Goal: Obtain resource: Download file/media

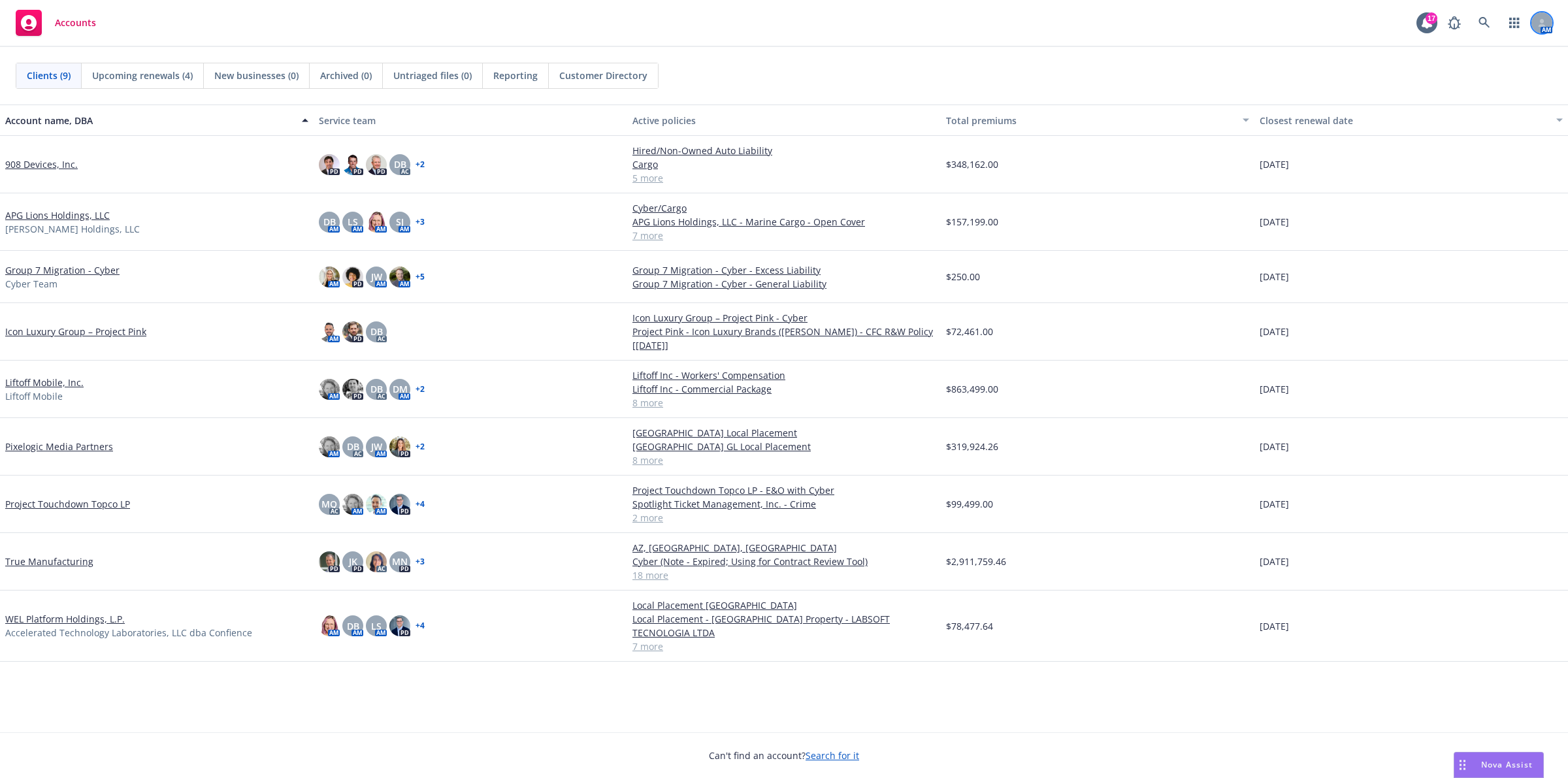
click at [1532, 27] on div "AM" at bounding box center [1497, 23] width 111 height 26
click at [1492, 18] on link at bounding box center [1484, 23] width 26 height 26
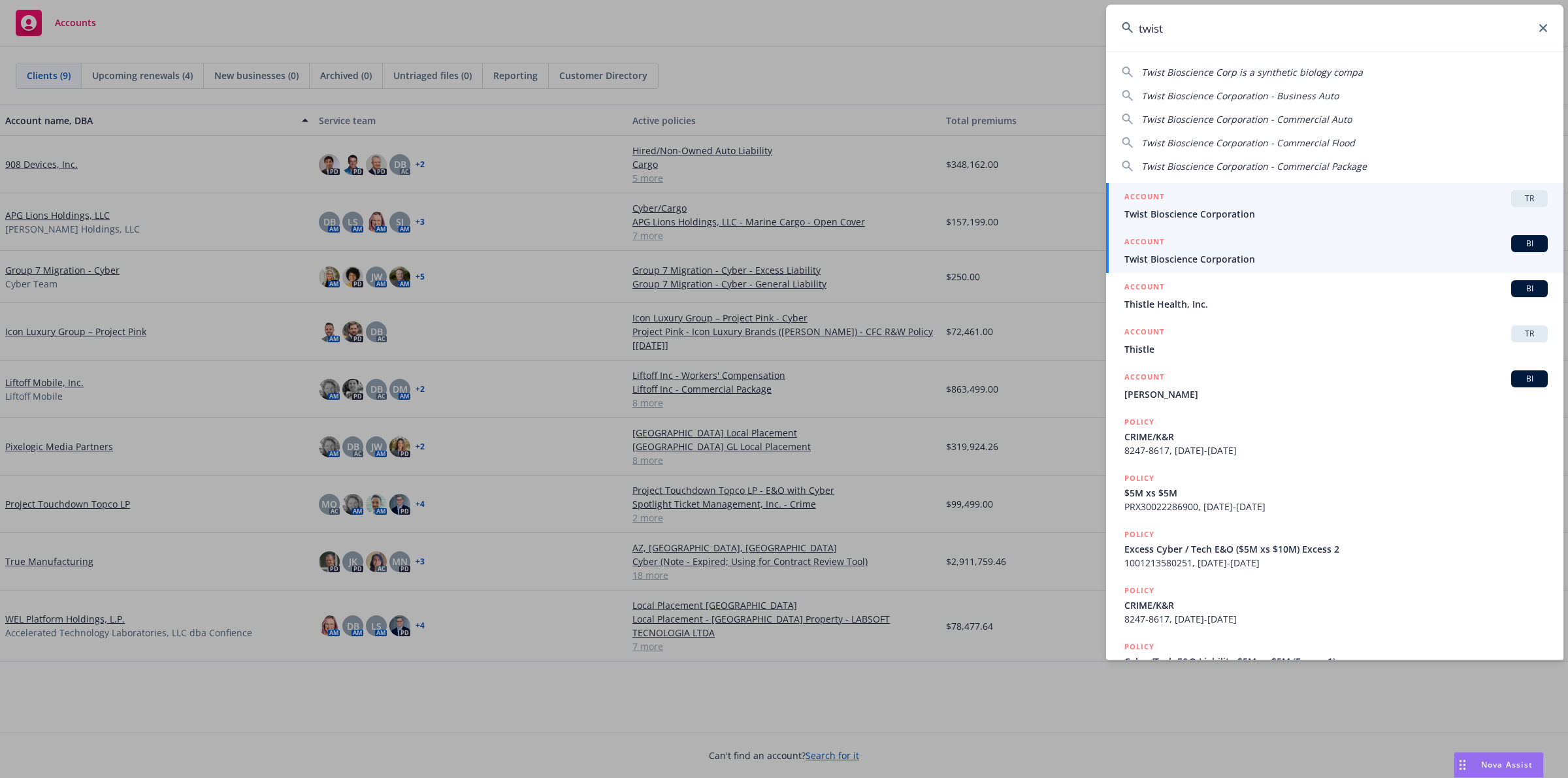
type input "twist"
click at [1276, 256] on span "Twist Bioscience Corporation" at bounding box center [1336, 258] width 424 height 14
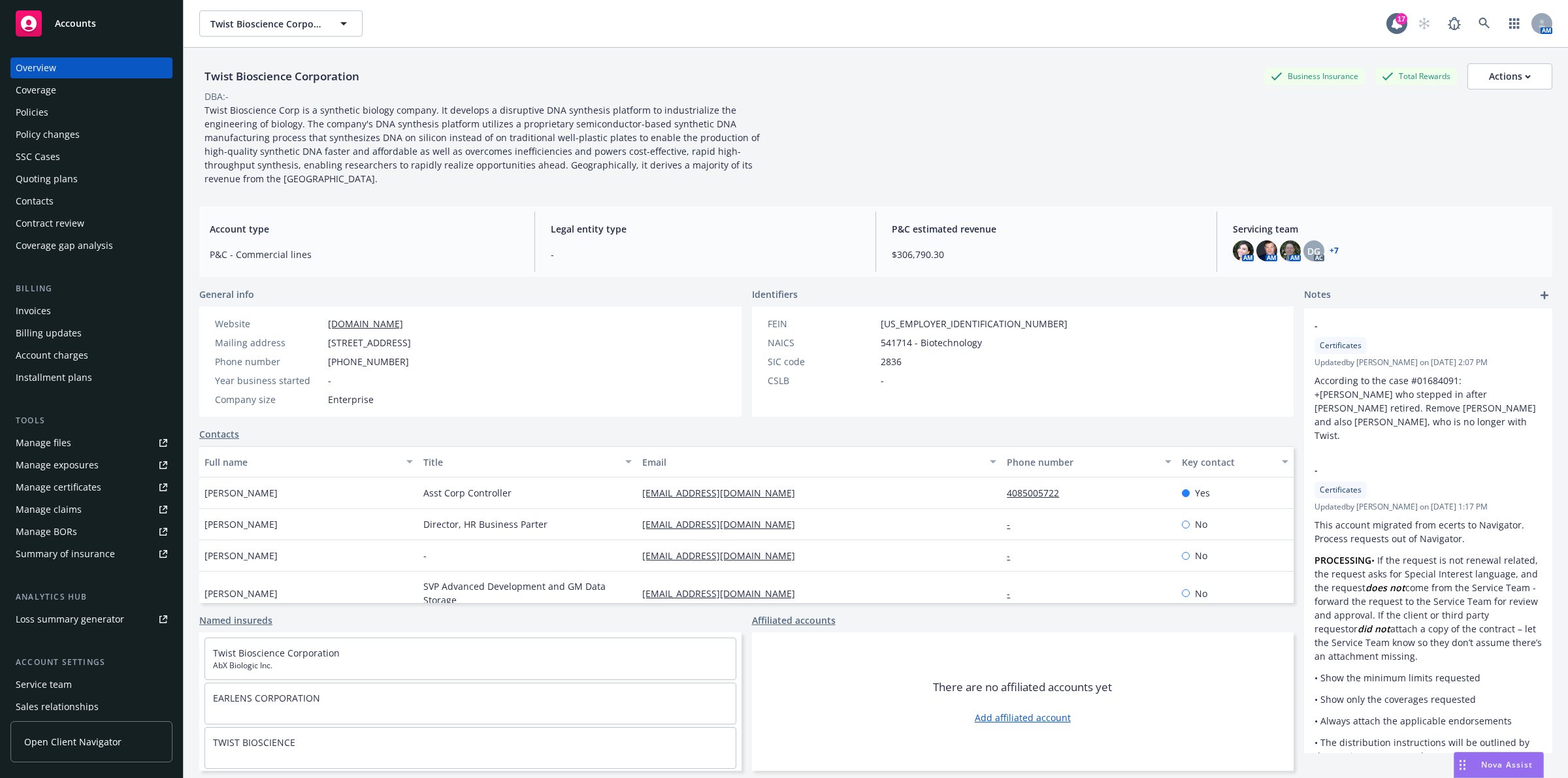
click at [78, 110] on div "Policies" at bounding box center [91, 113] width 152 height 21
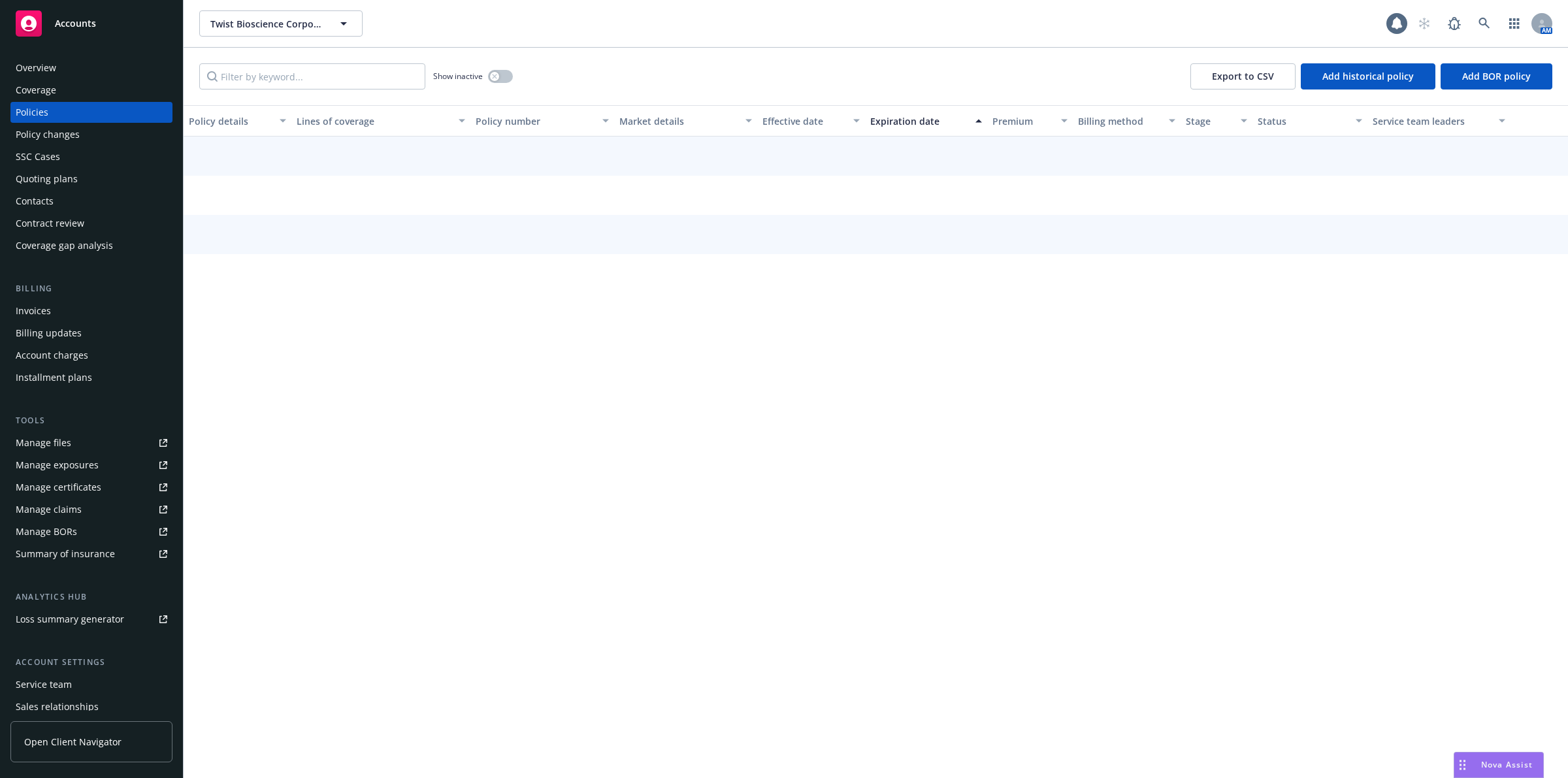
click at [95, 61] on div "Overview" at bounding box center [91, 68] width 152 height 21
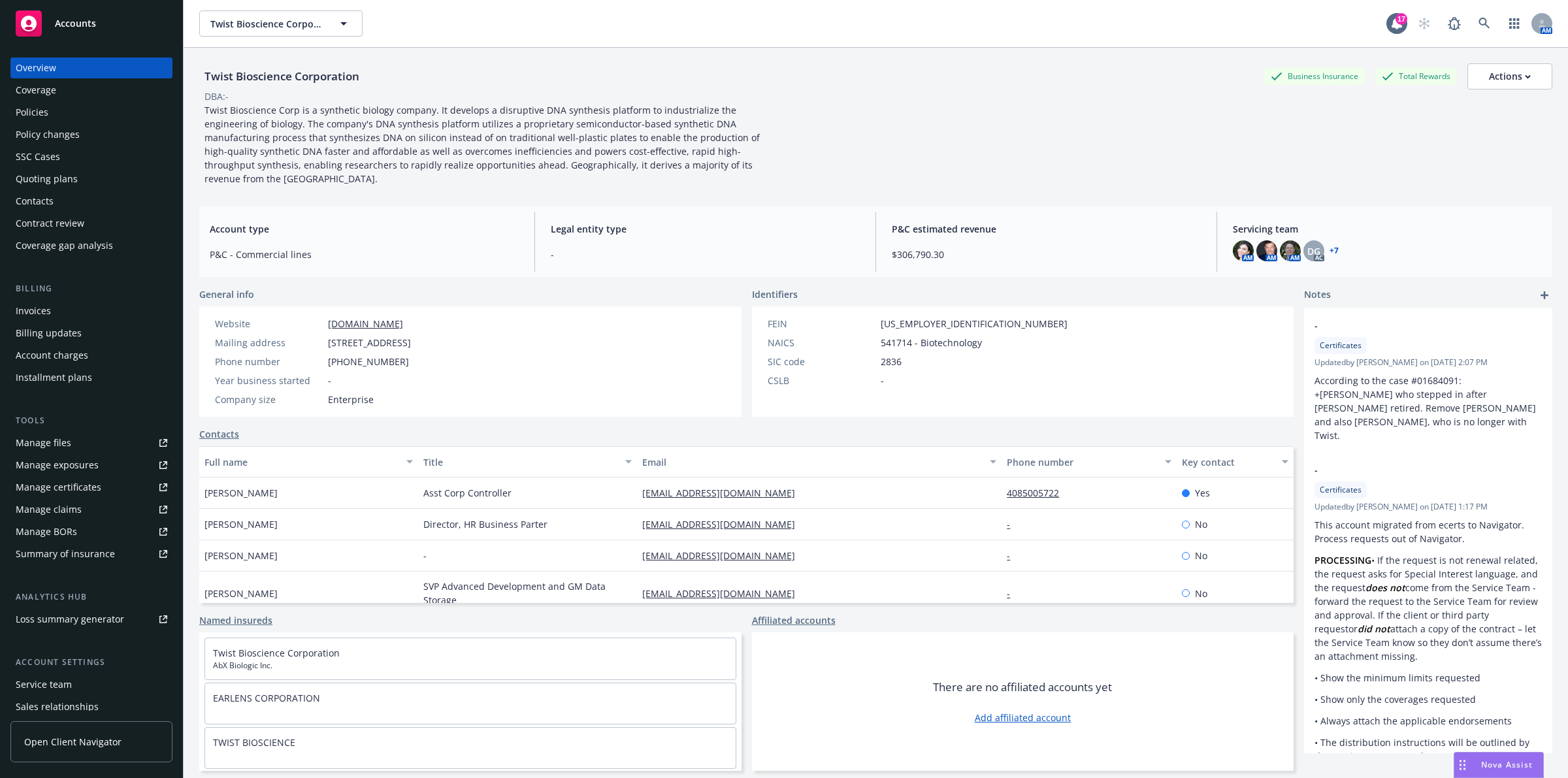
click at [86, 105] on div "Policies" at bounding box center [91, 113] width 152 height 21
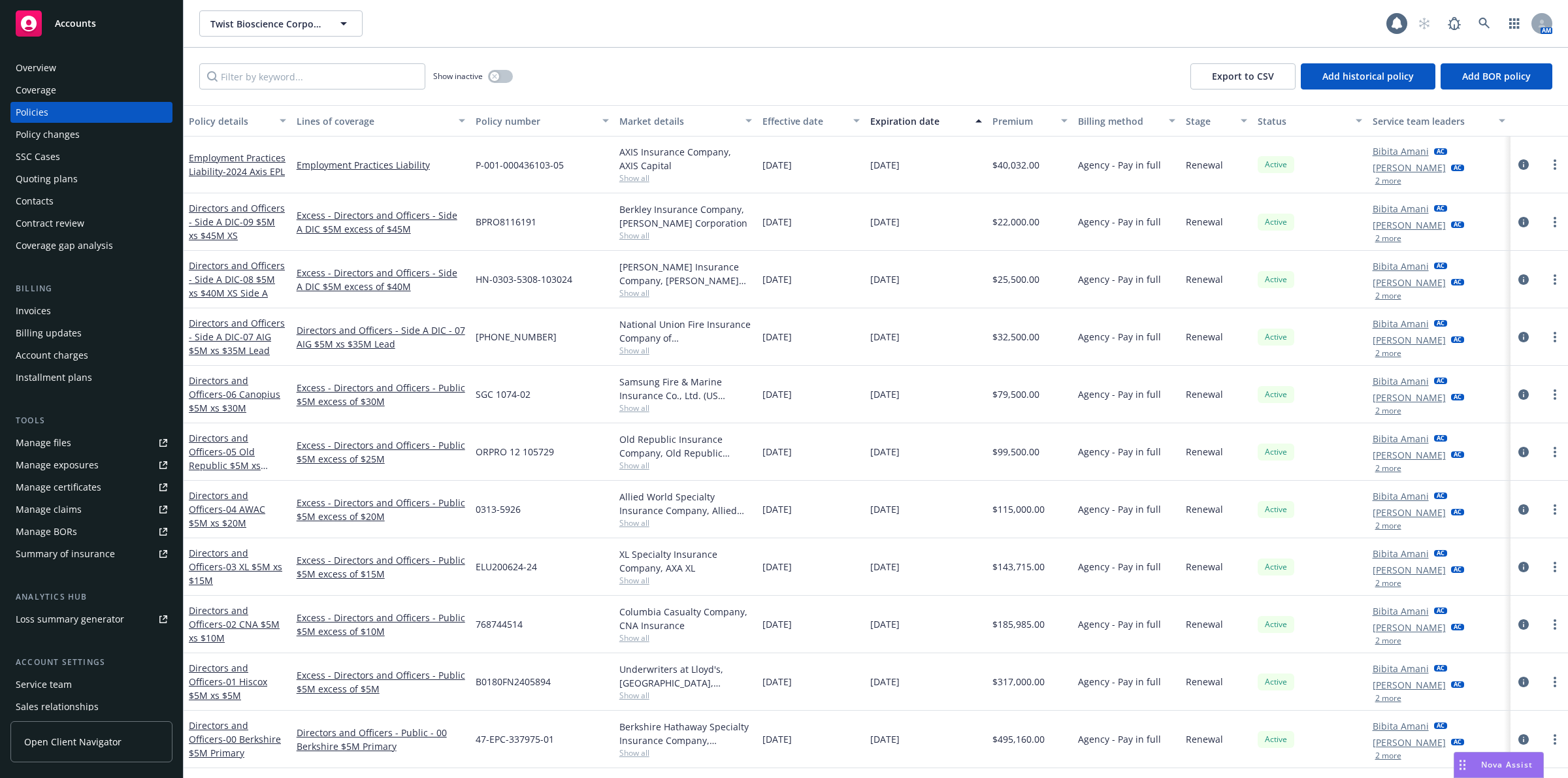
click at [98, 92] on div "Coverage" at bounding box center [91, 90] width 152 height 21
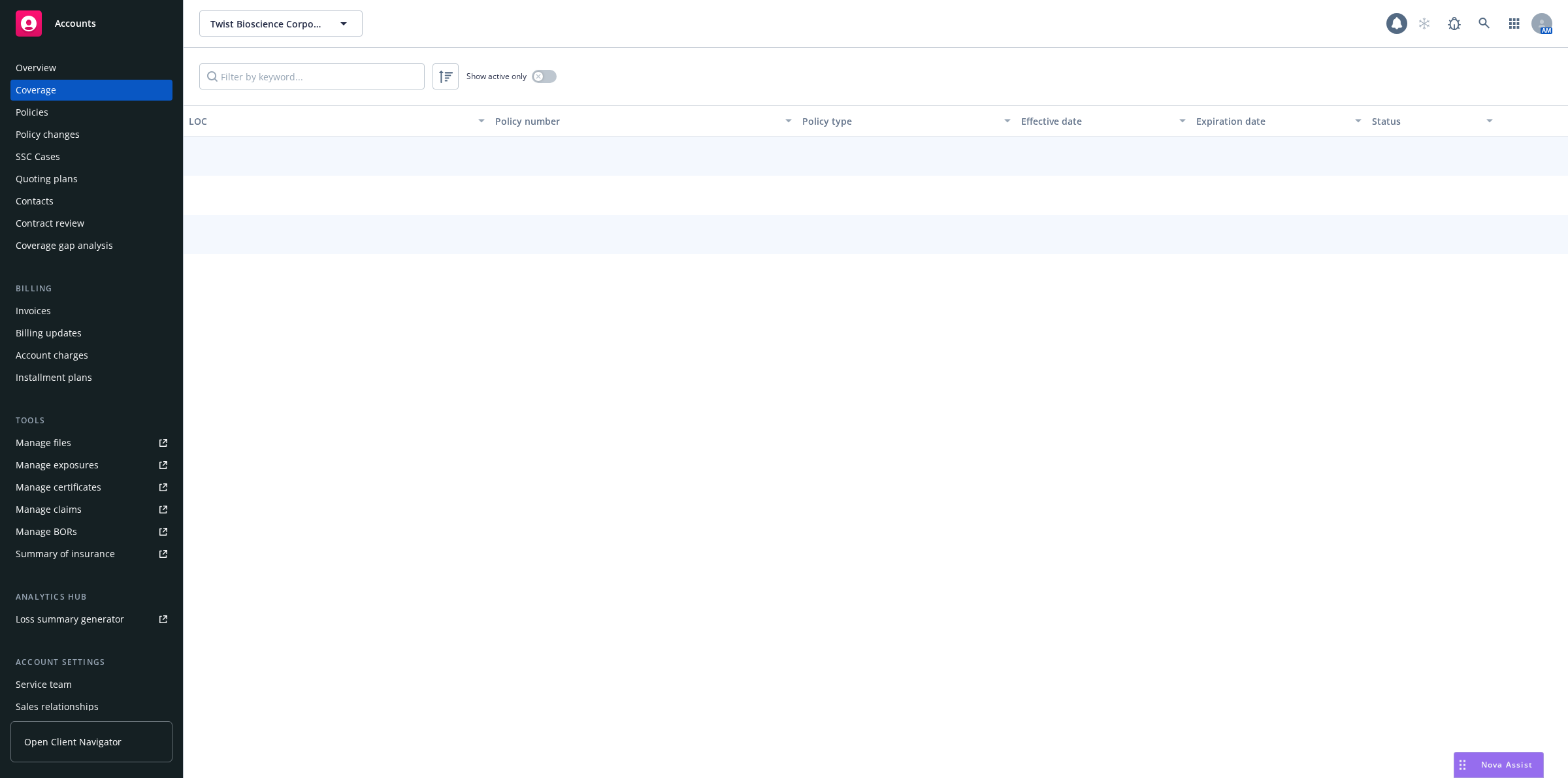
click at [91, 110] on div "Policies" at bounding box center [91, 113] width 152 height 21
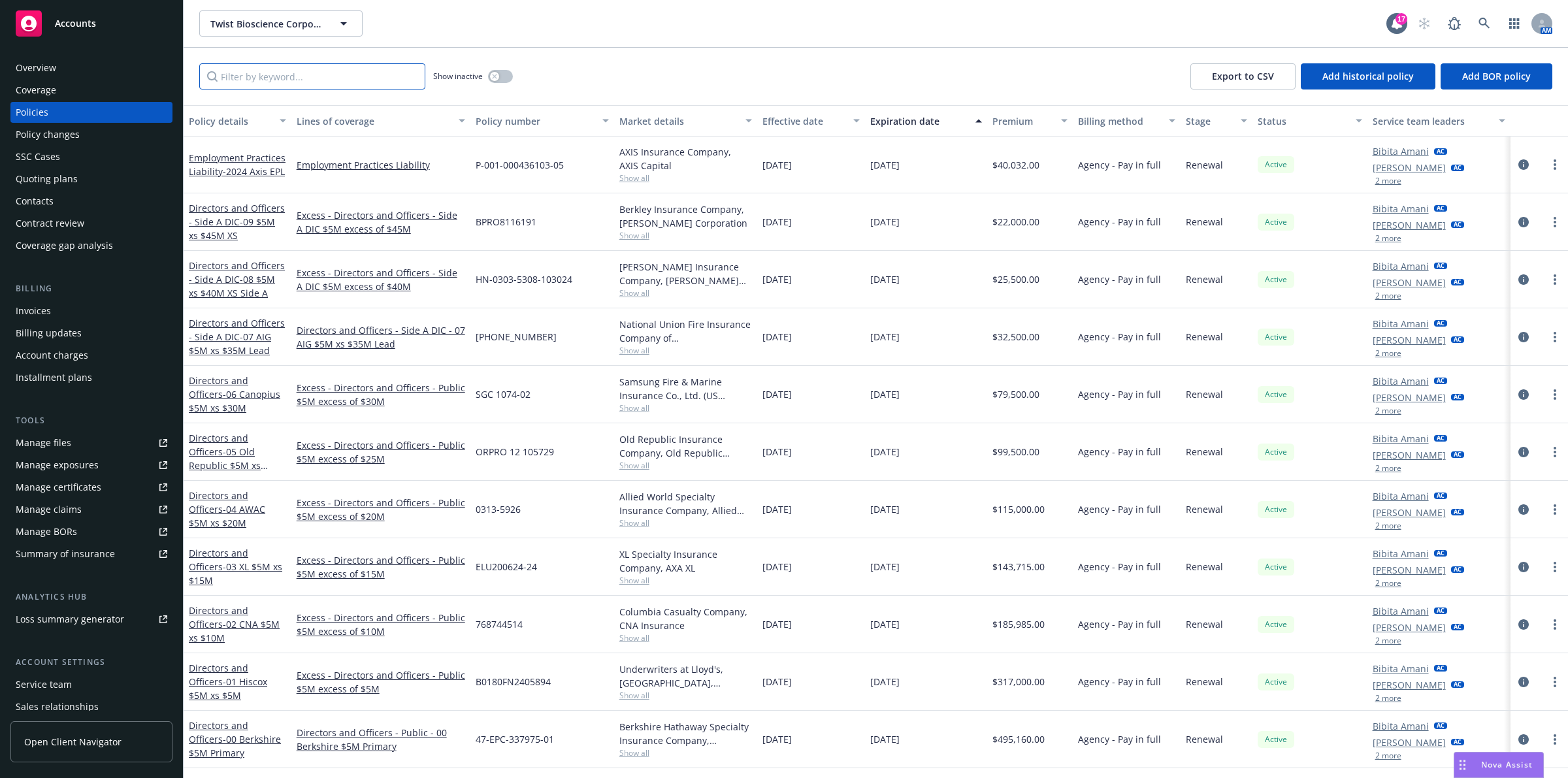
click at [229, 79] on input "Filter by keyword..." at bounding box center [312, 76] width 226 height 26
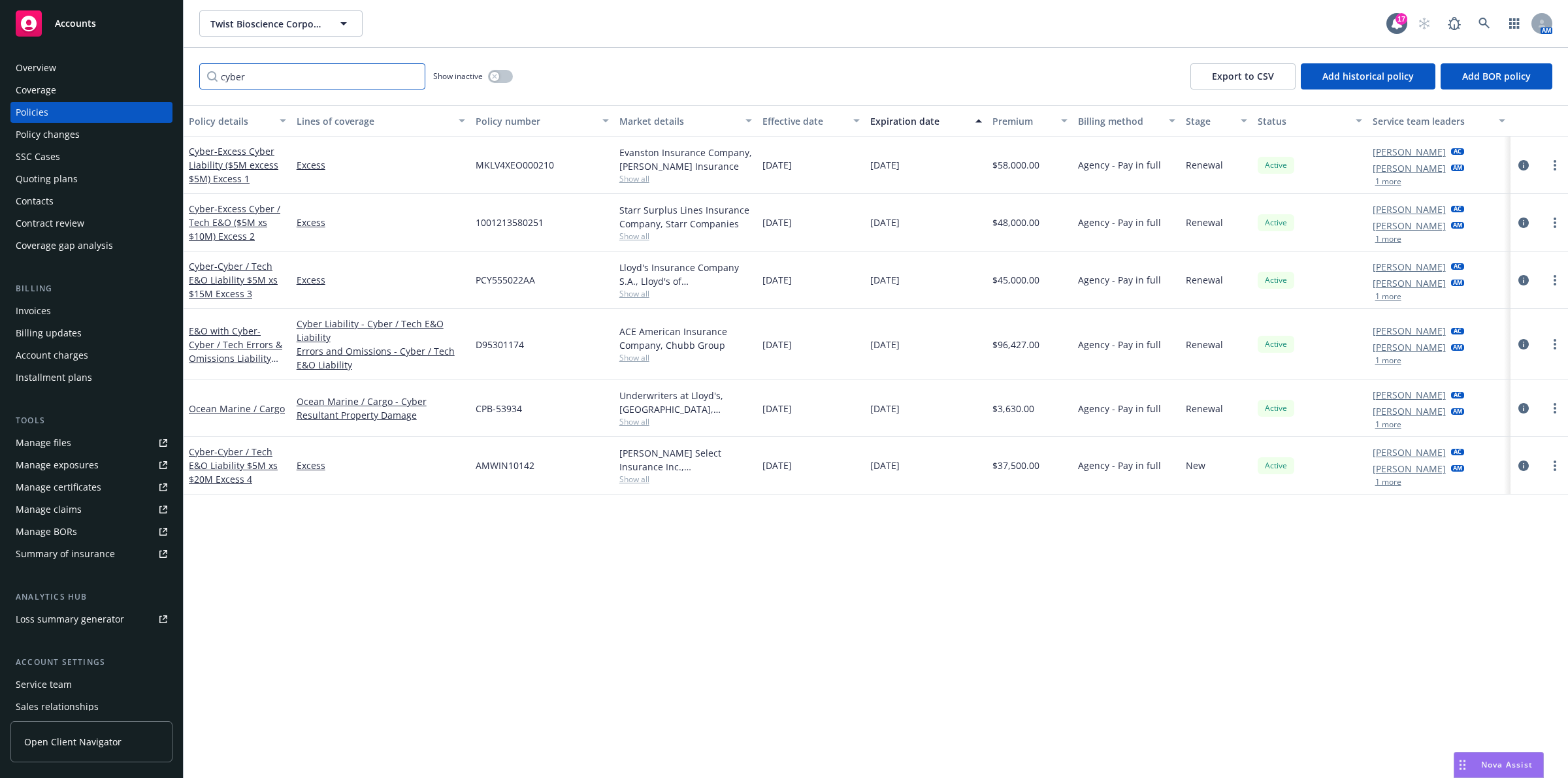
type input "cyber"
click at [1477, 21] on link at bounding box center [1484, 23] width 26 height 26
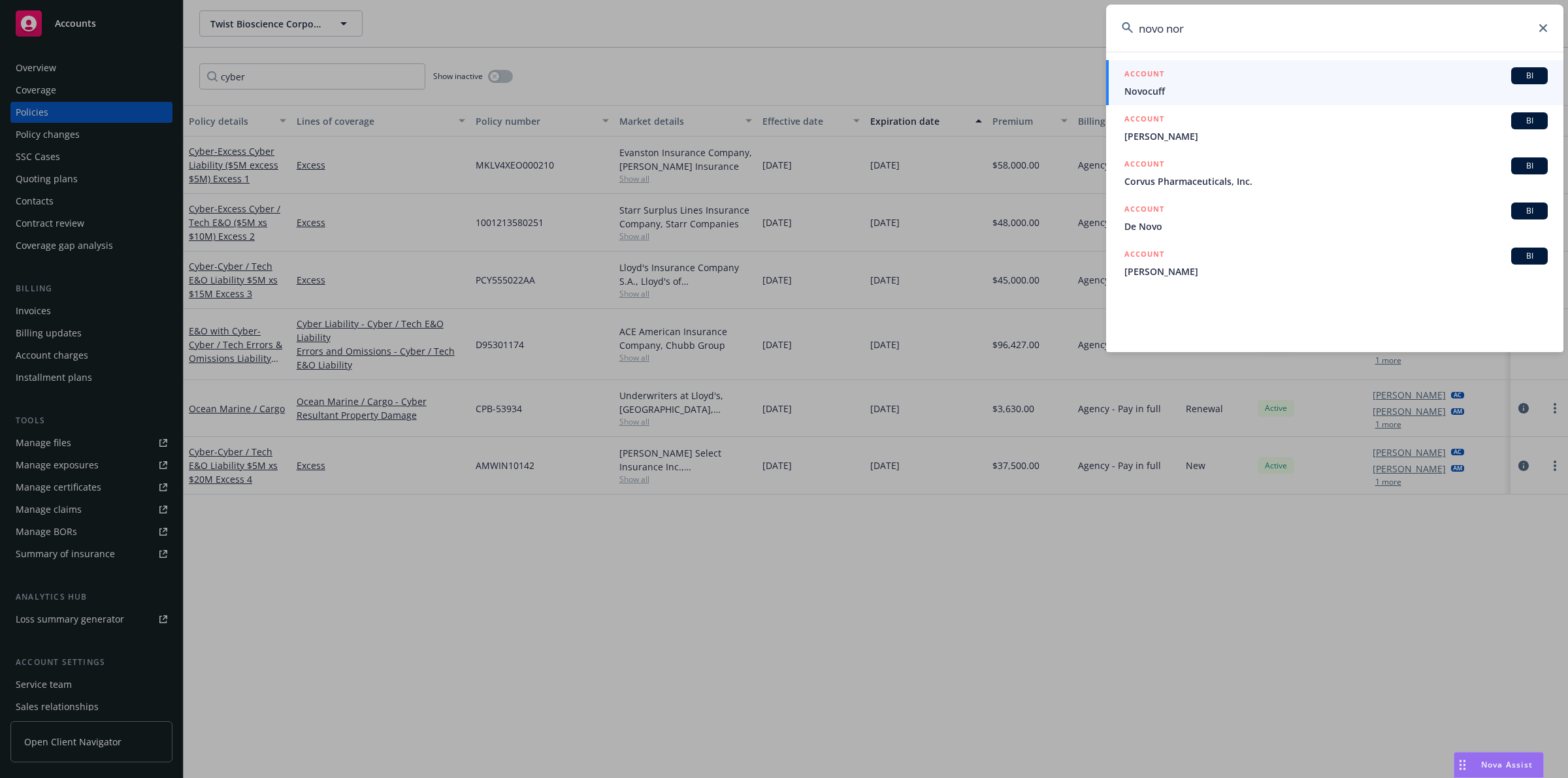
click at [1230, 21] on input "novo nor" at bounding box center [1335, 28] width 457 height 47
click at [1231, 22] on input "novo nor" at bounding box center [1335, 28] width 457 height 47
click at [1232, 23] on input "novo nor" at bounding box center [1335, 28] width 457 height 47
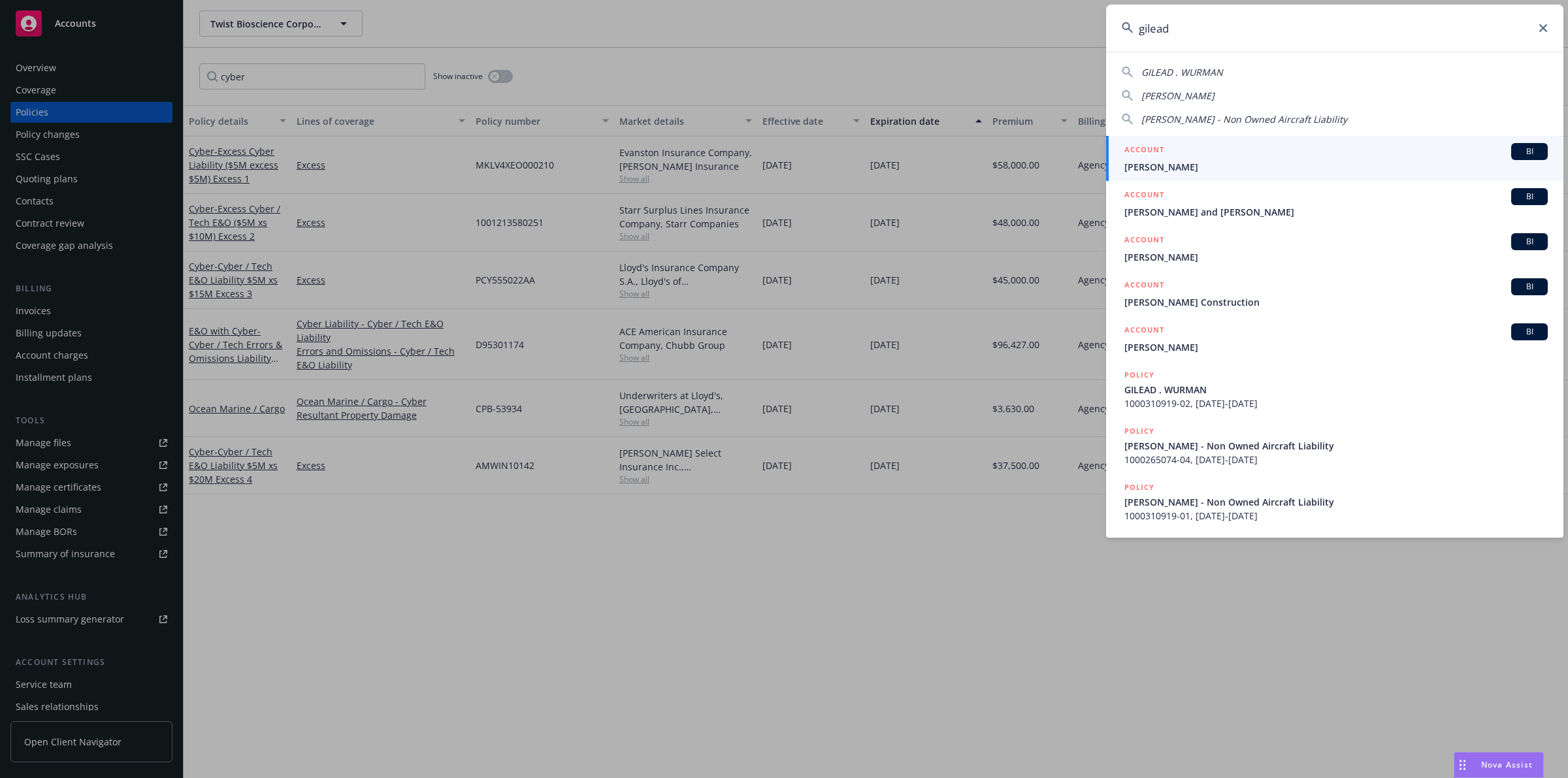
click at [1344, 29] on input "gilead" at bounding box center [1335, 28] width 457 height 47
click at [1343, 29] on input "gilead" at bounding box center [1335, 28] width 457 height 47
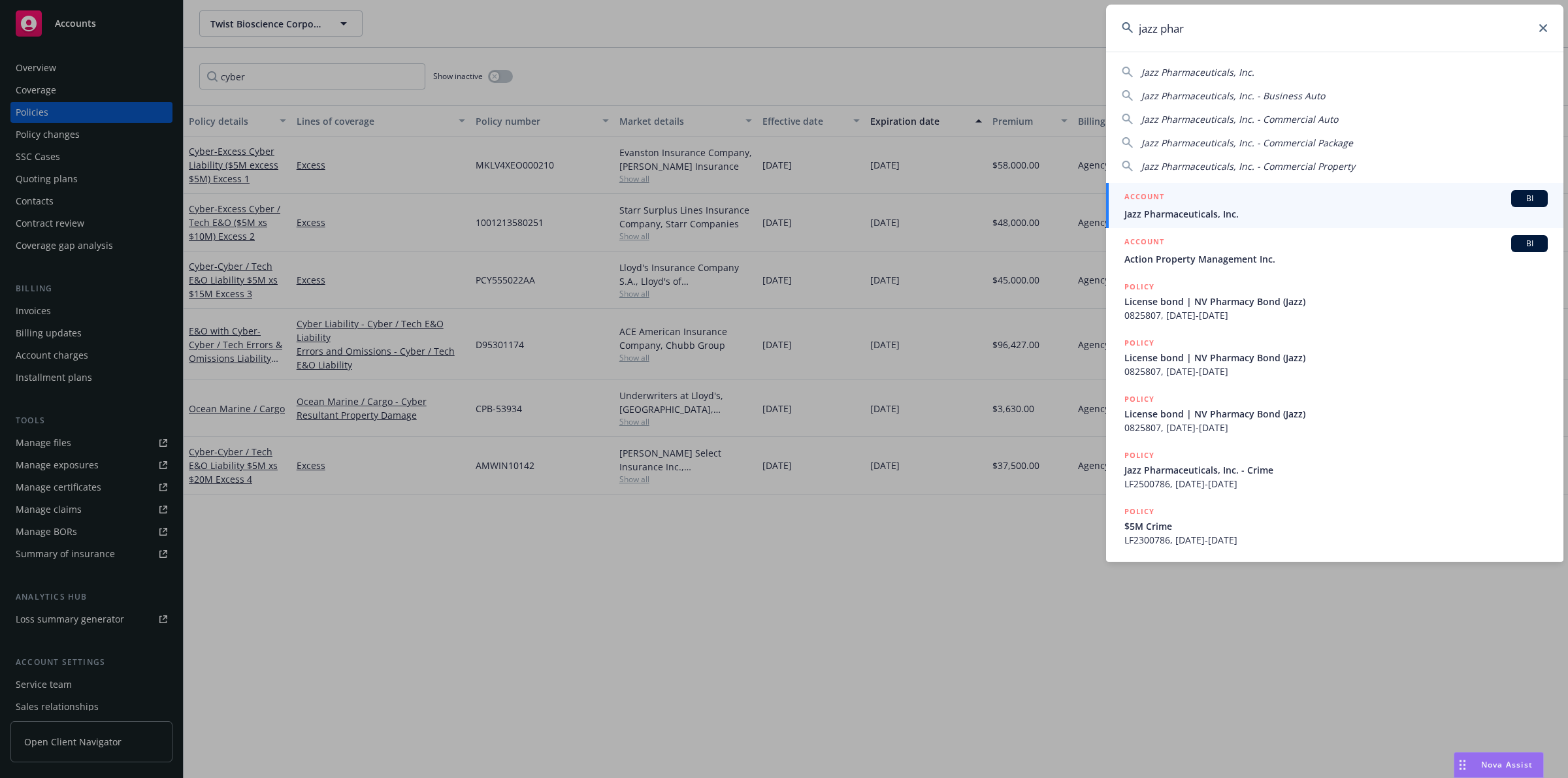
type input "jazz phar"
click at [1209, 204] on div "ACCOUNT BI" at bounding box center [1336, 199] width 424 height 17
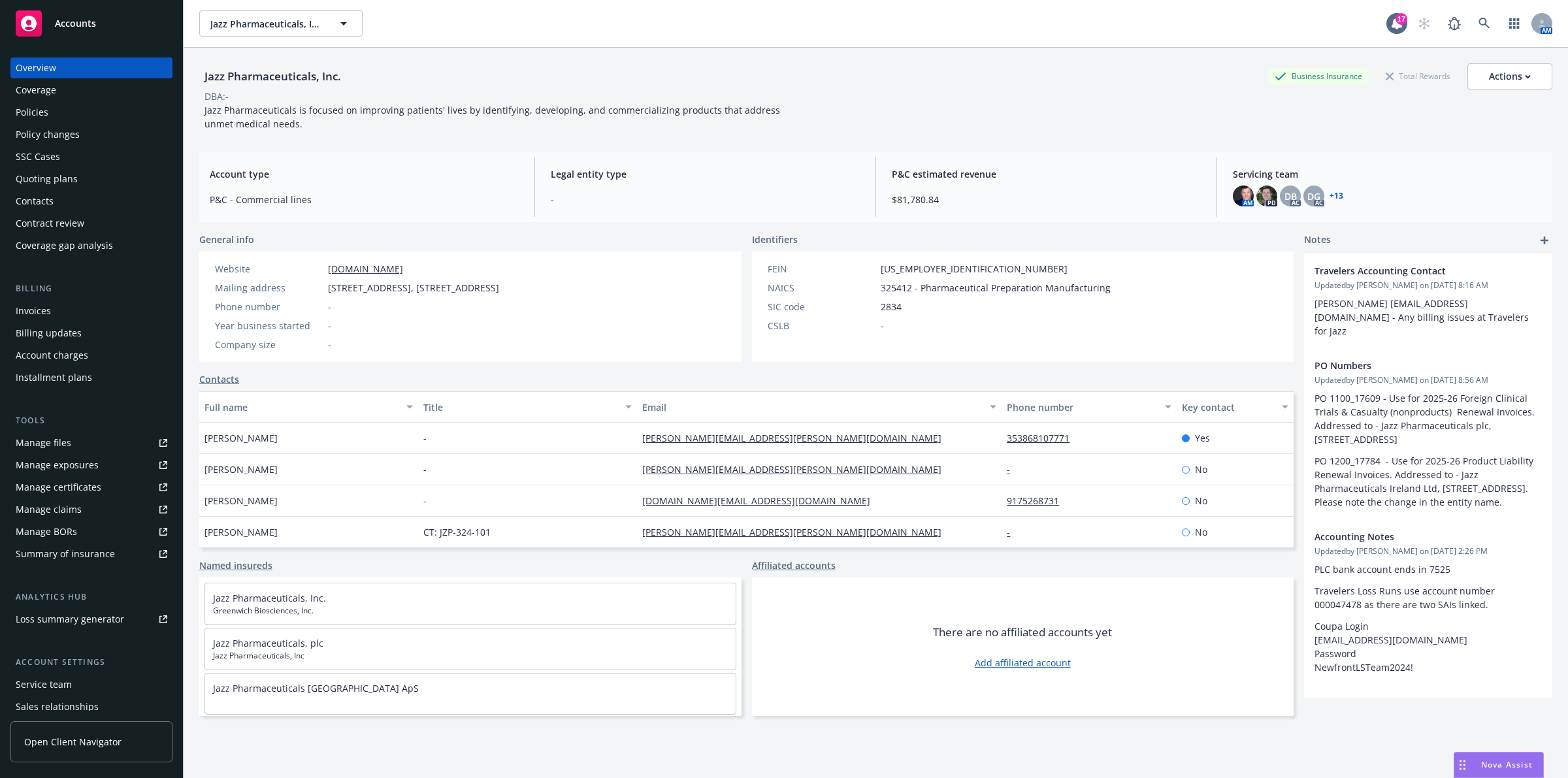
click at [89, 112] on div "Policies" at bounding box center [91, 113] width 152 height 21
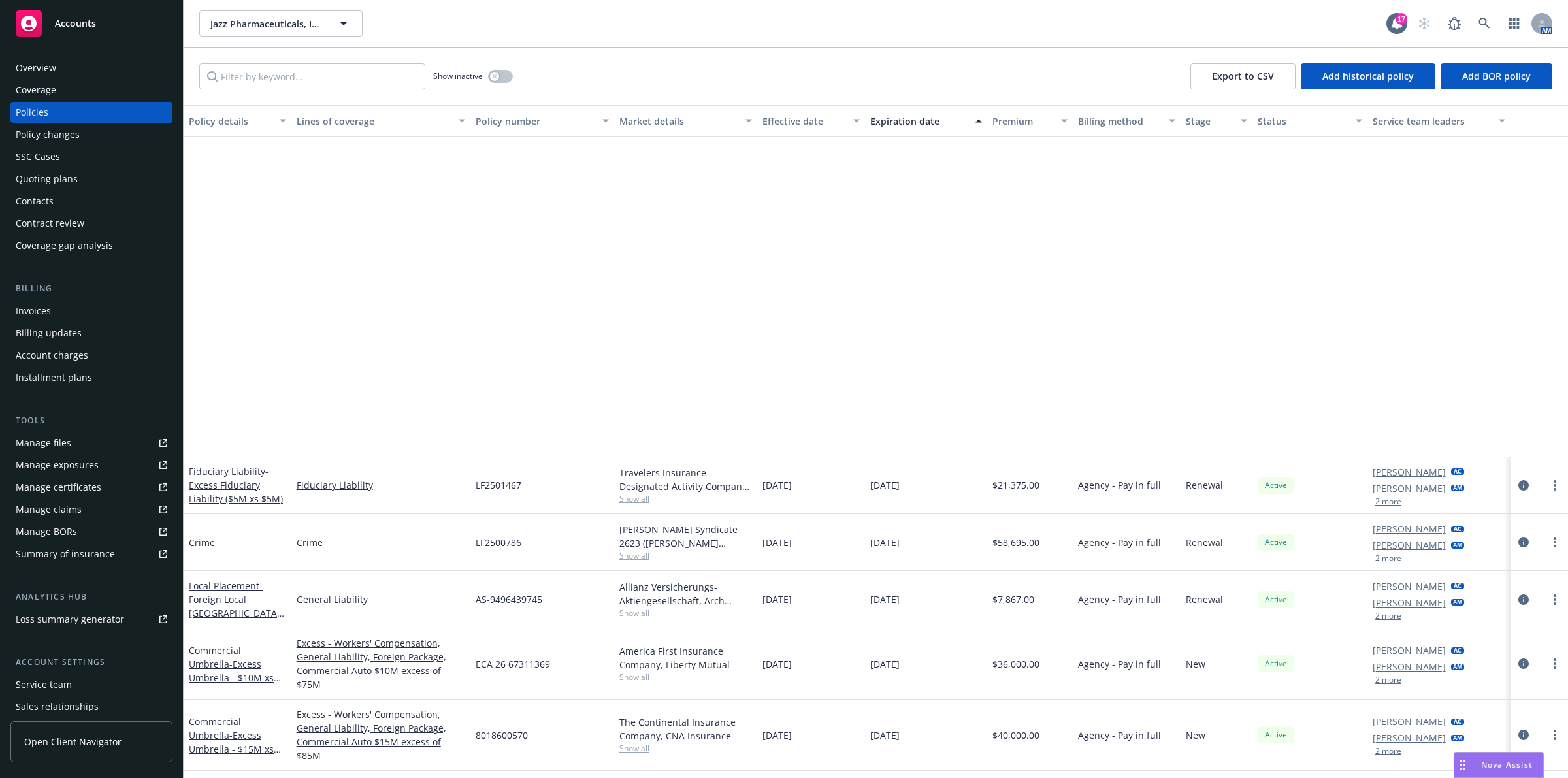
scroll to position [1551, 0]
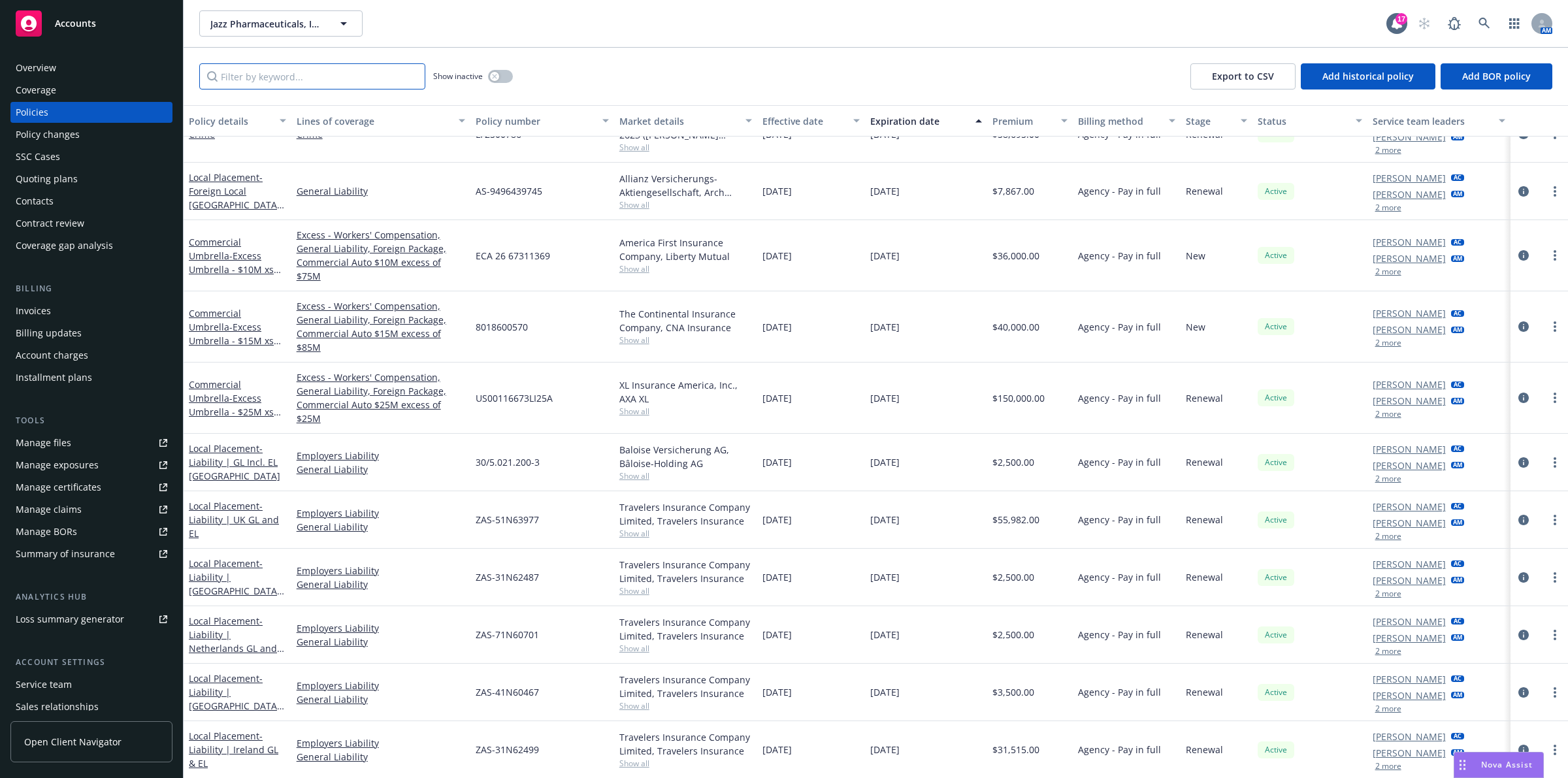
click at [249, 82] on input "Filter by keyword..." at bounding box center [312, 76] width 226 height 26
type input "cyber"
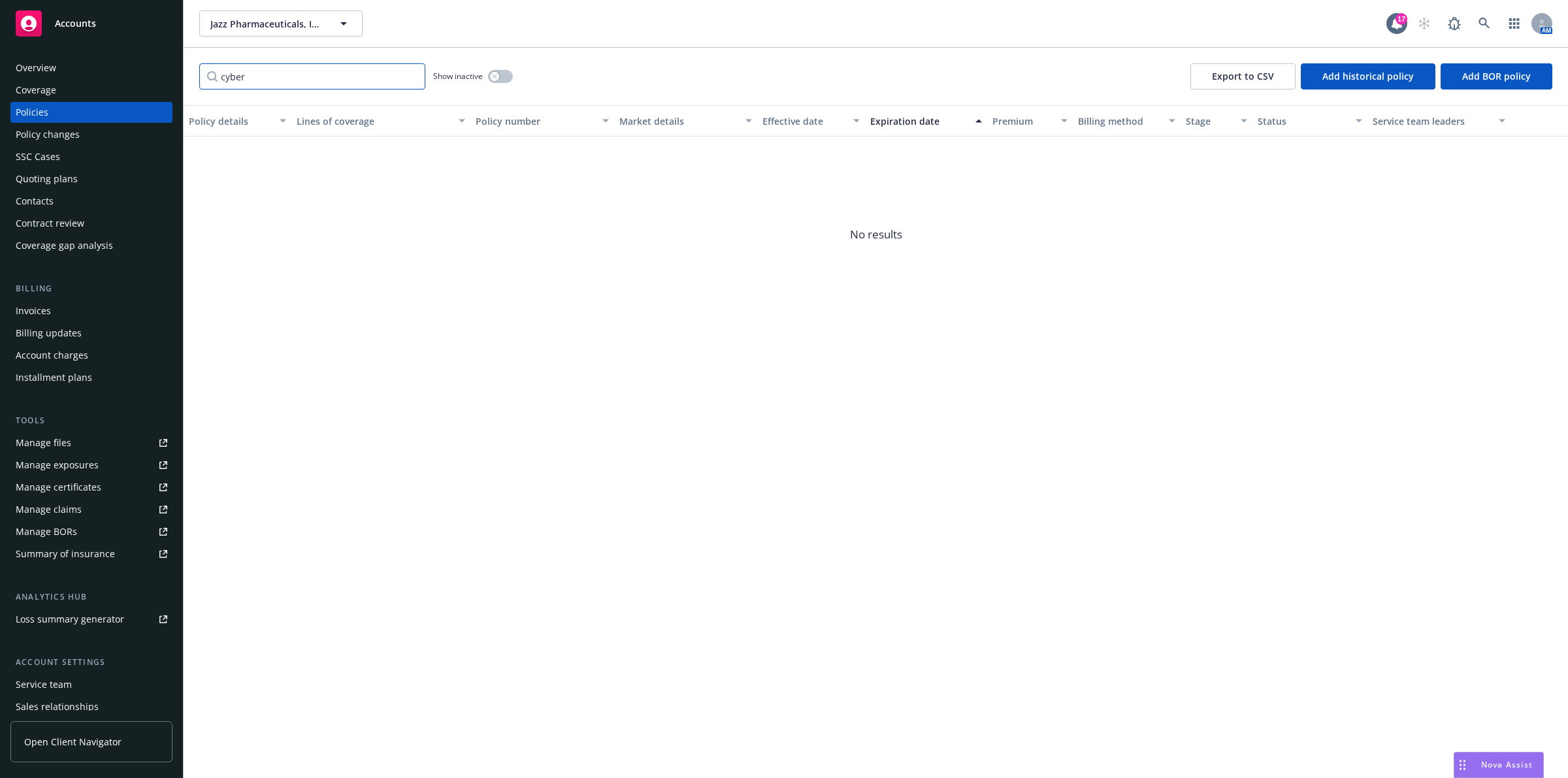
click at [412, 72] on input "cyber" at bounding box center [312, 76] width 226 height 26
type input "m"
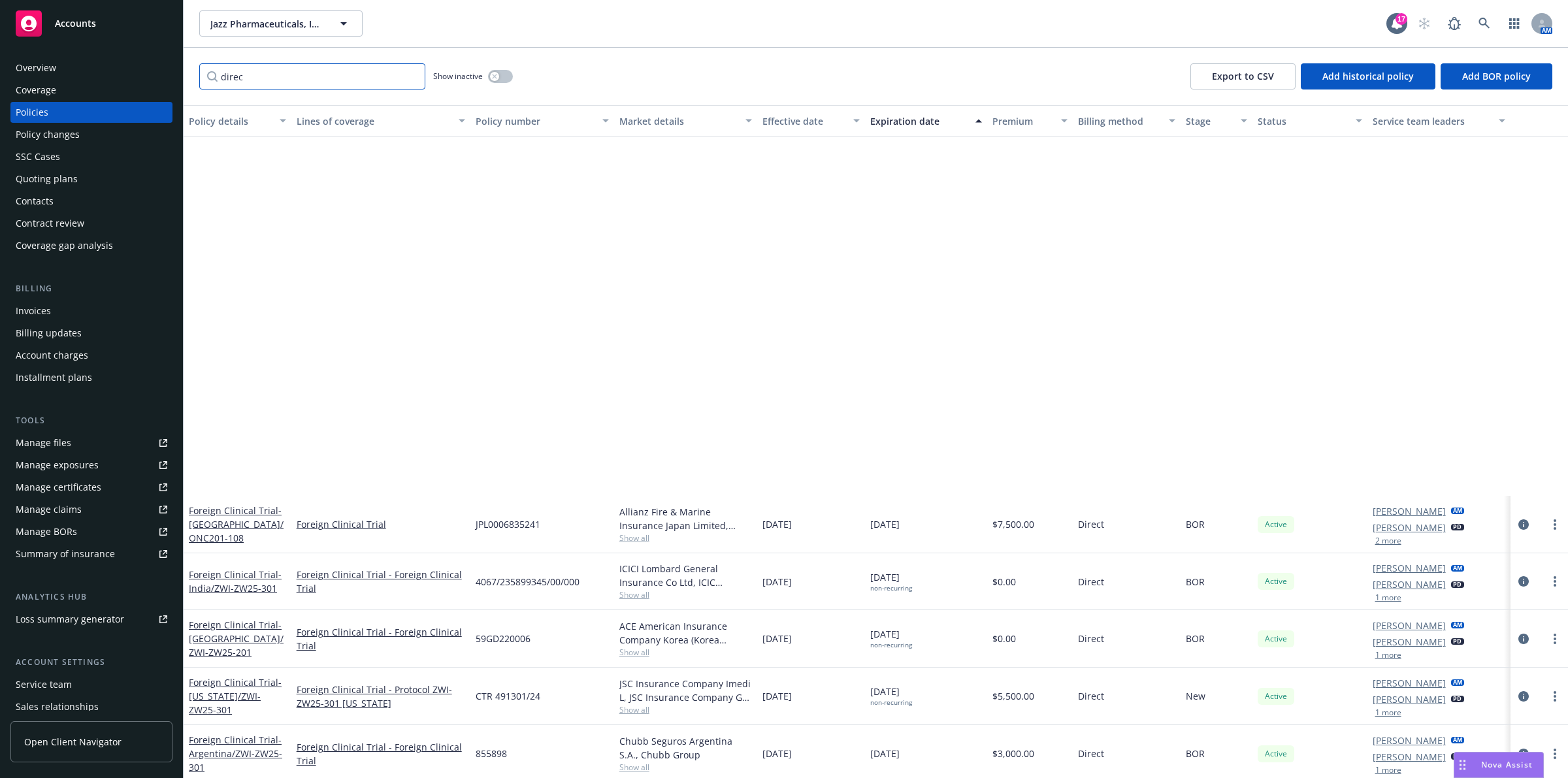
scroll to position [455, 0]
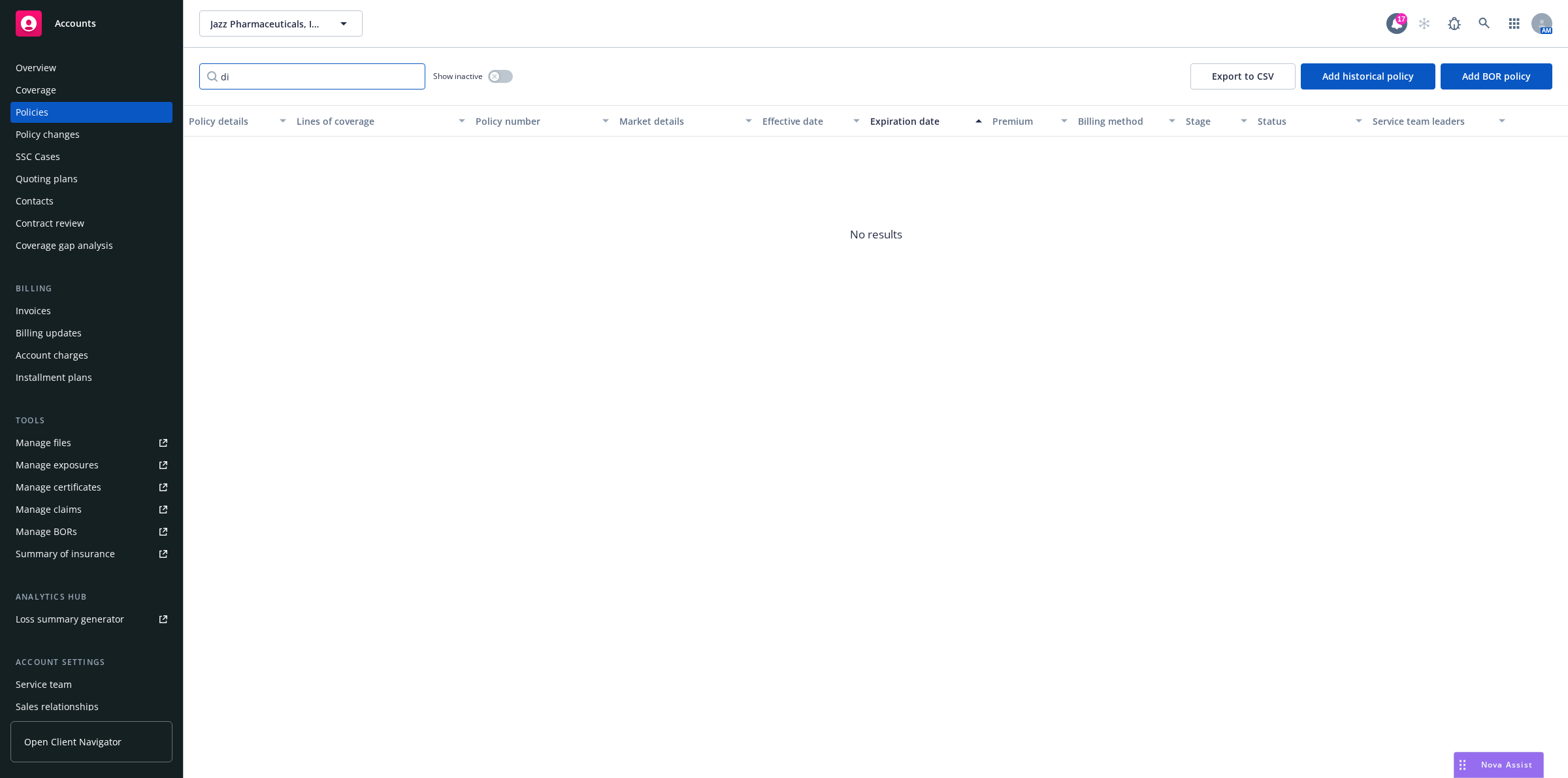
type input "d"
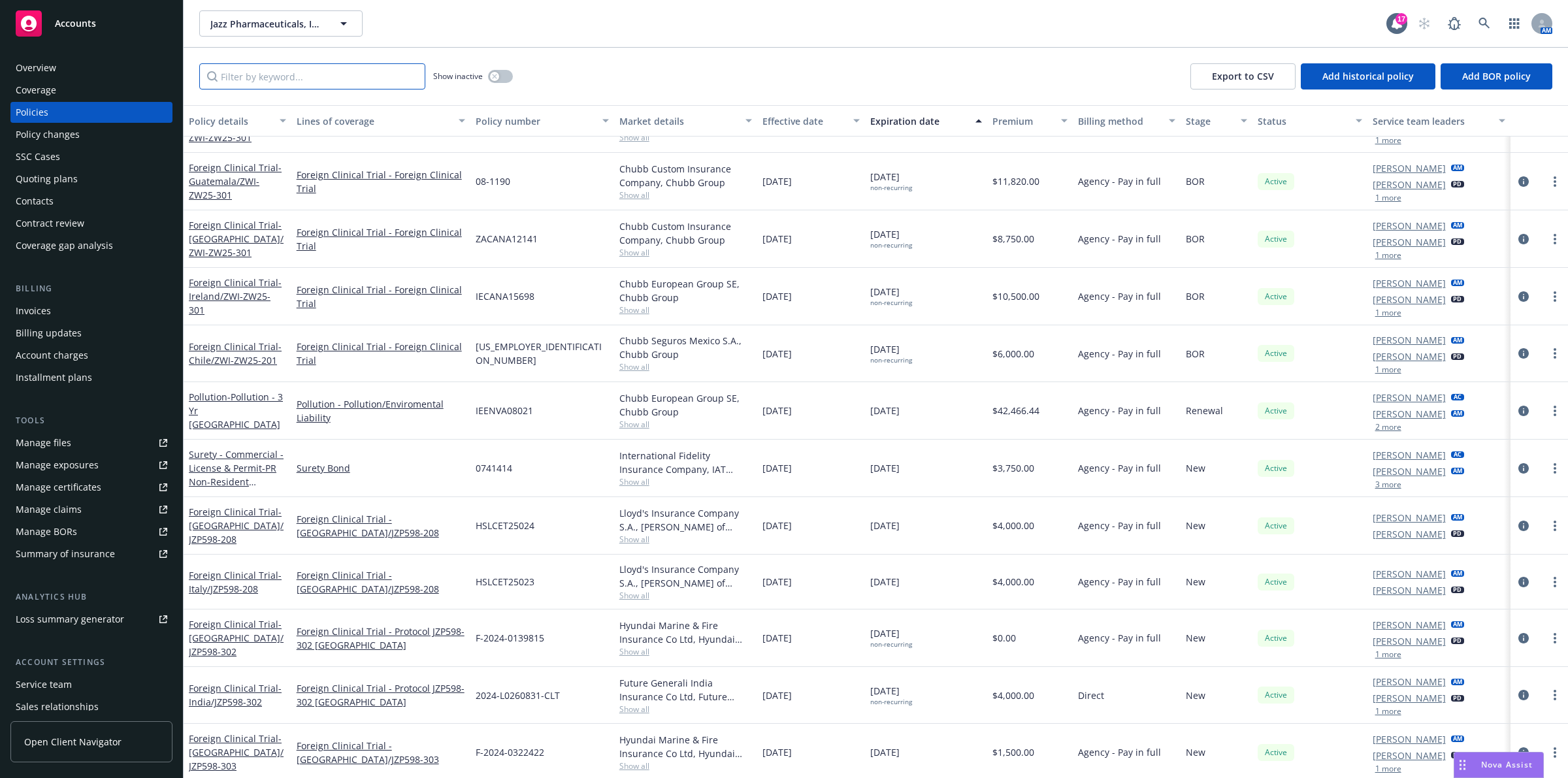
scroll to position [5375, 0]
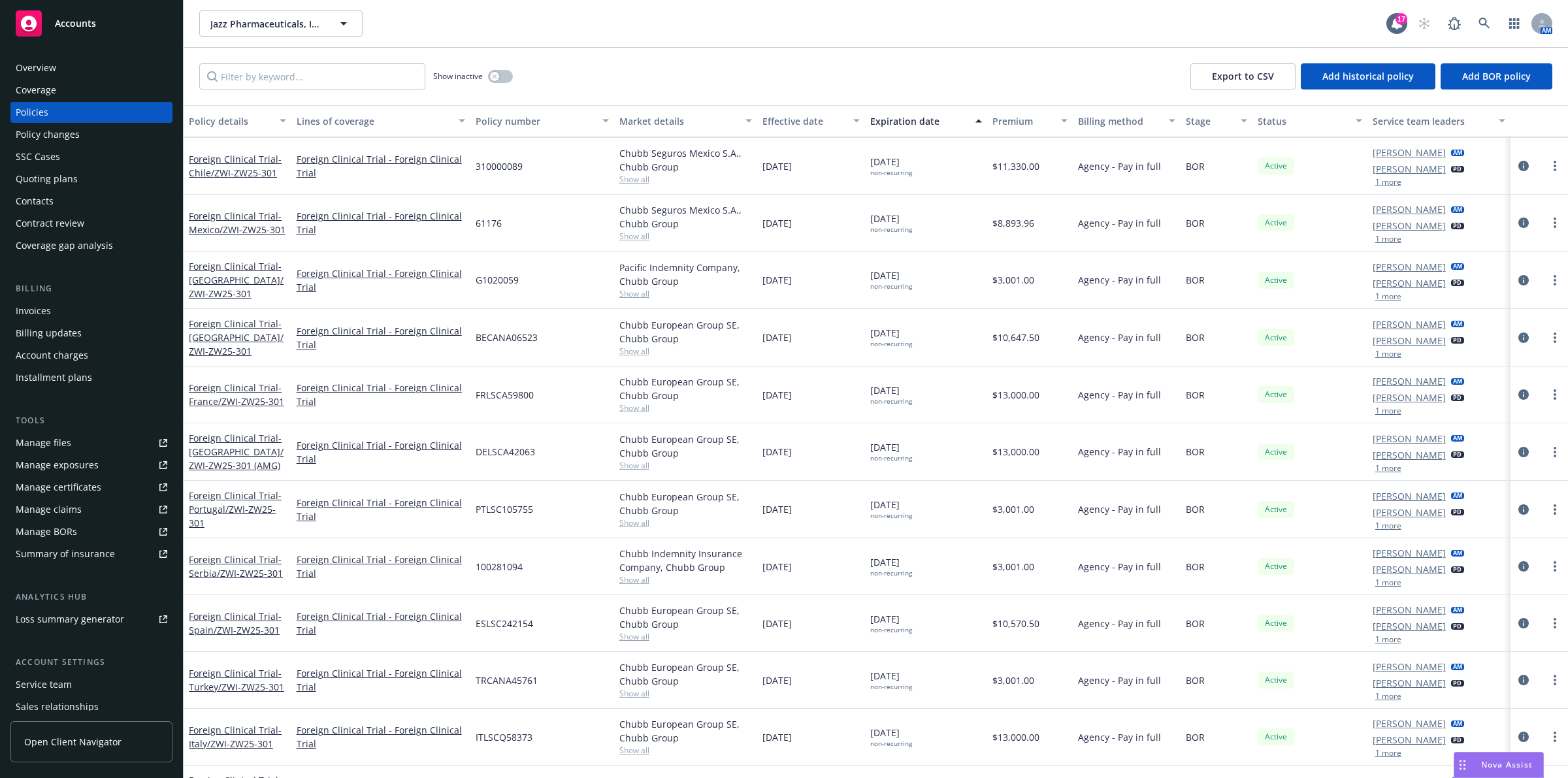
click at [993, 115] on div "Premium" at bounding box center [1023, 121] width 62 height 14
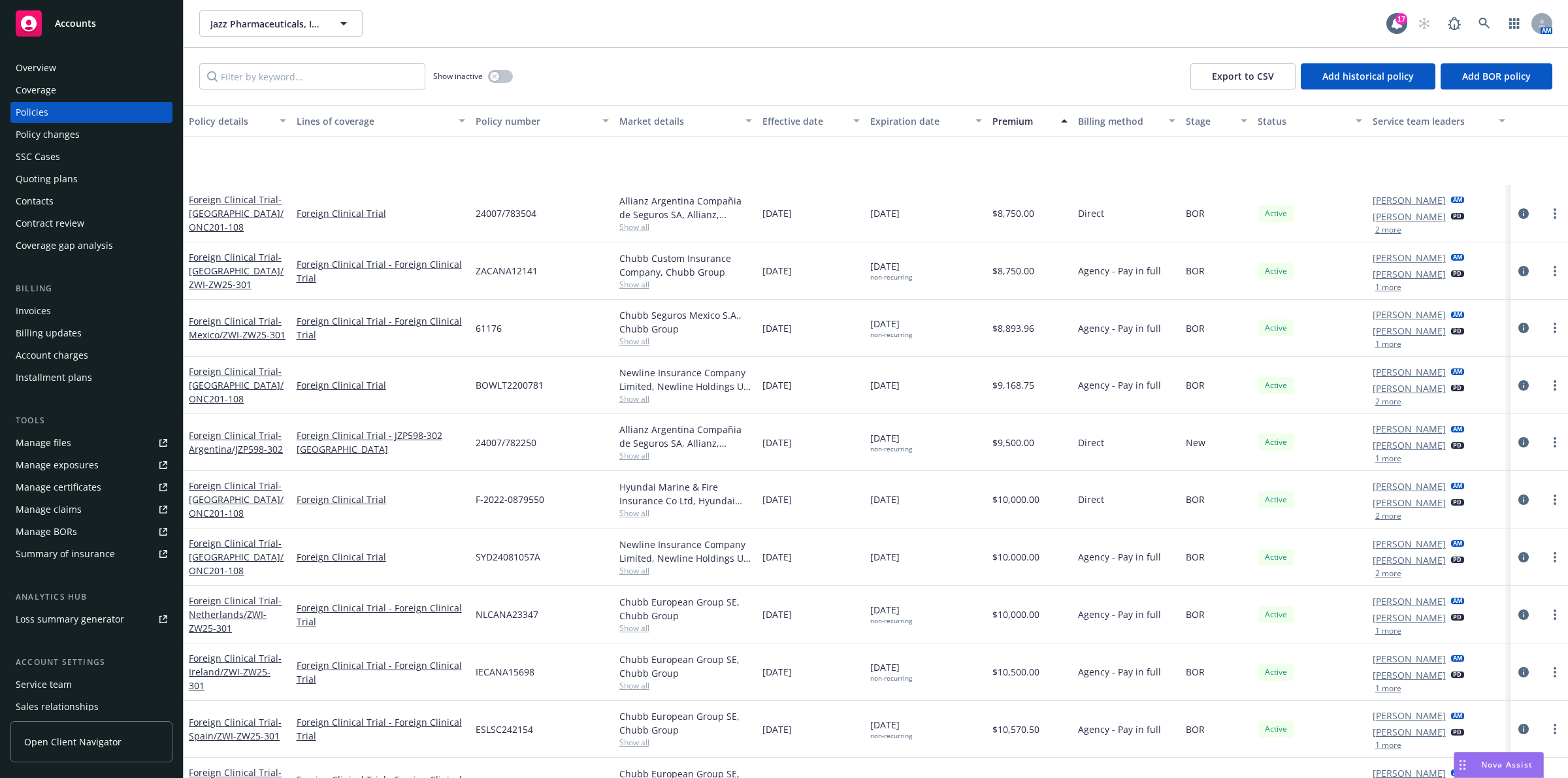
scroll to position [5084, 0]
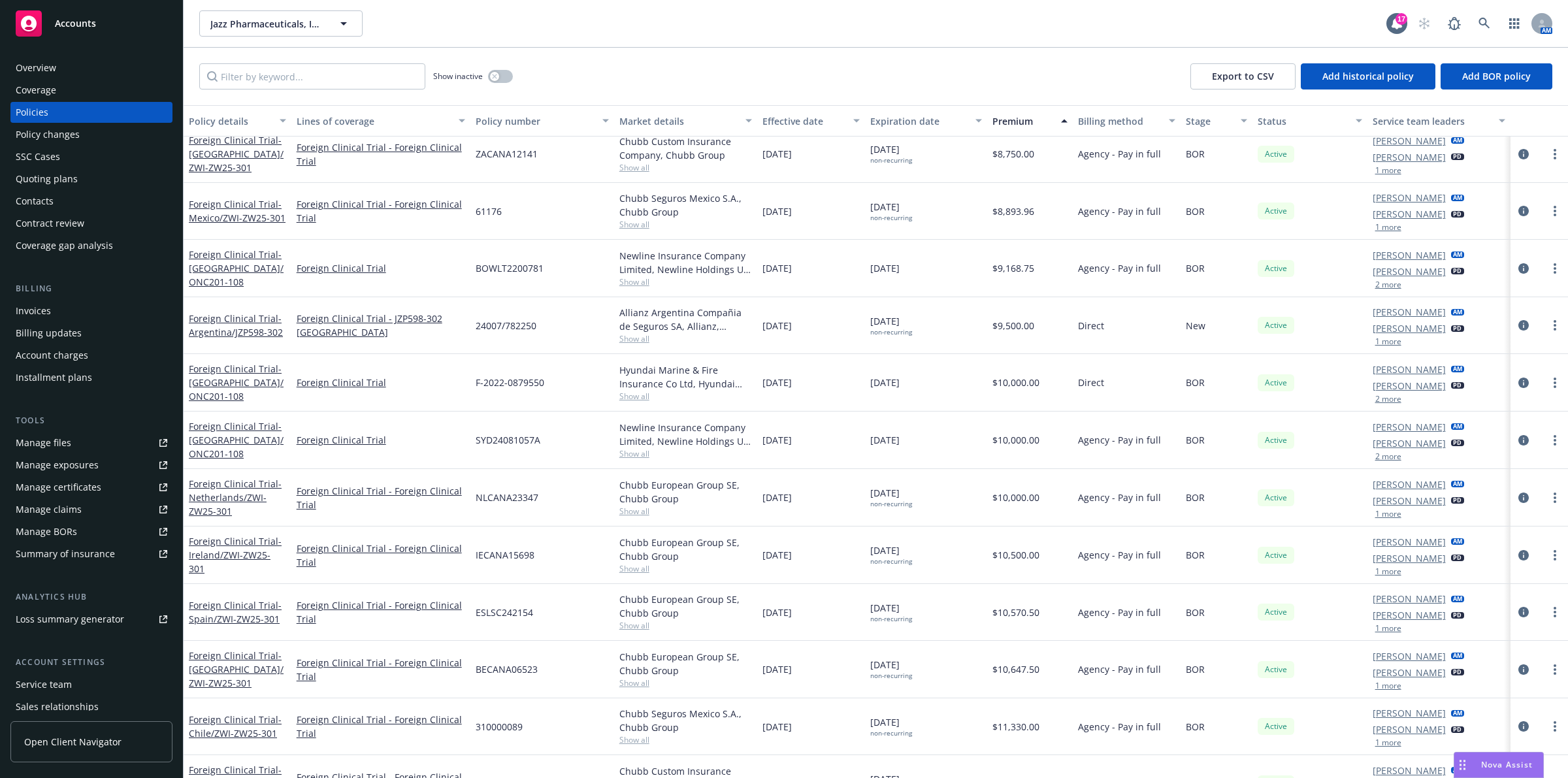
click at [1000, 118] on div "Premium" at bounding box center [1023, 121] width 62 height 14
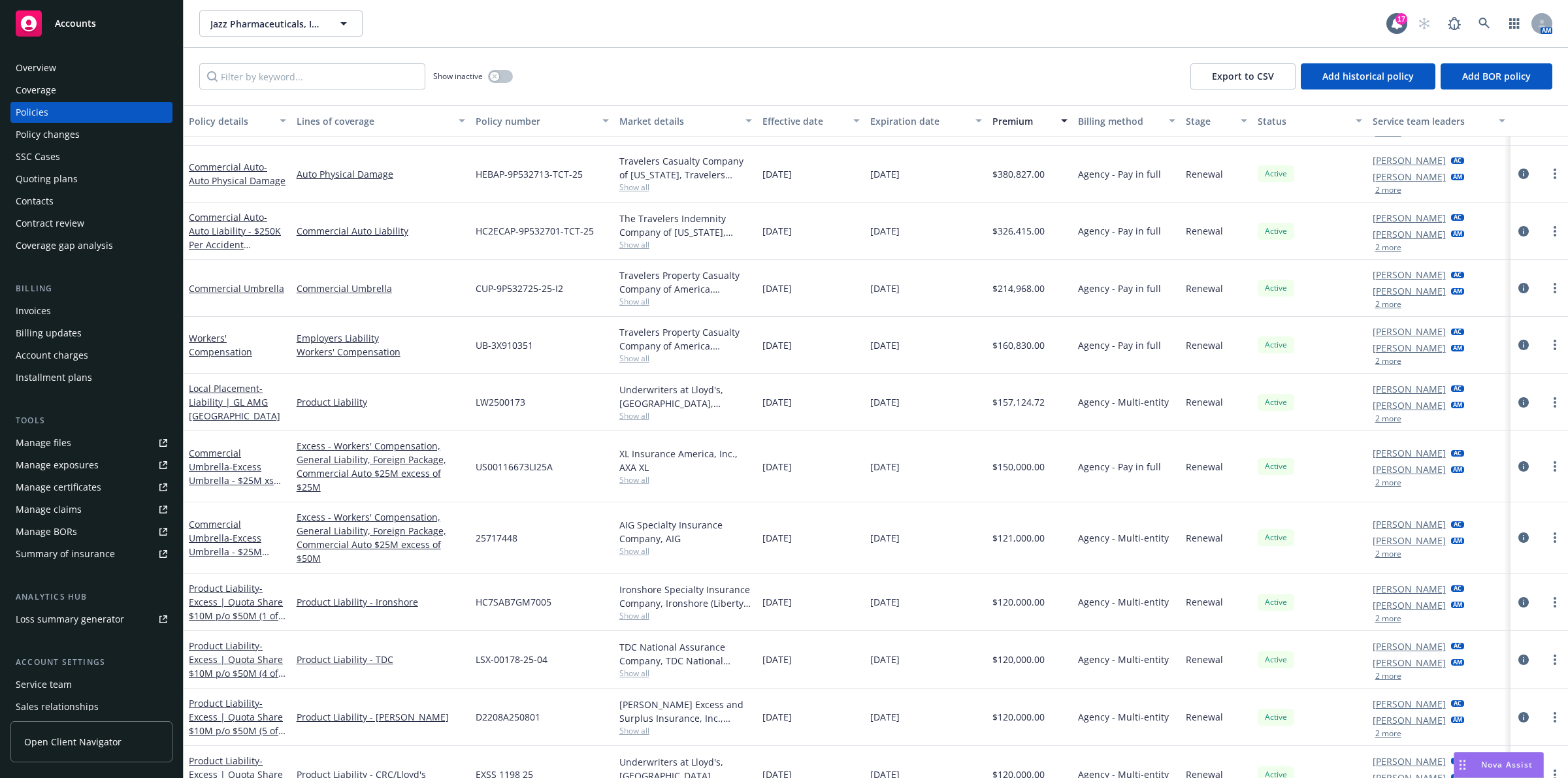
scroll to position [0, 0]
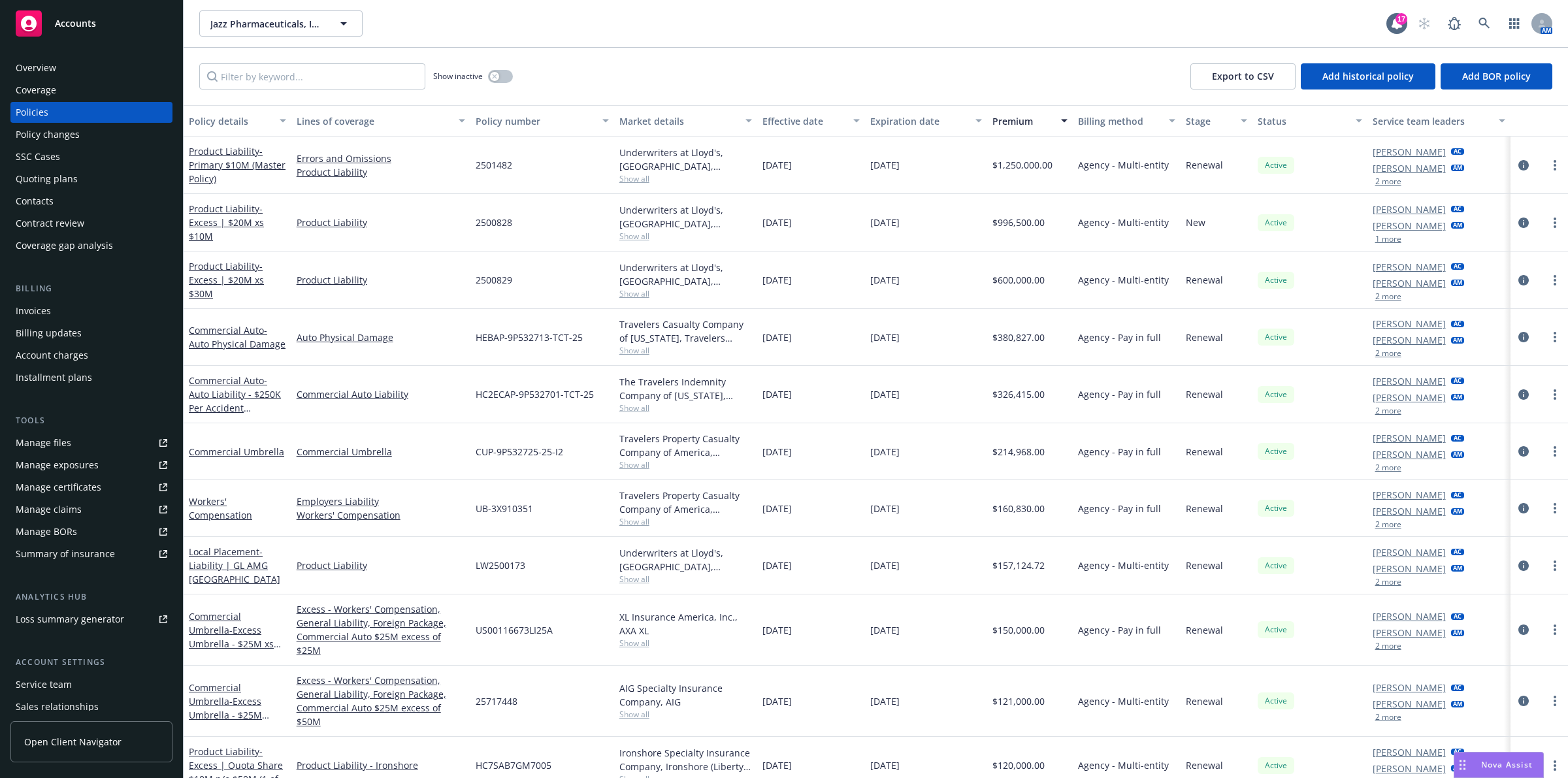
click at [64, 66] on div "Overview" at bounding box center [91, 68] width 152 height 21
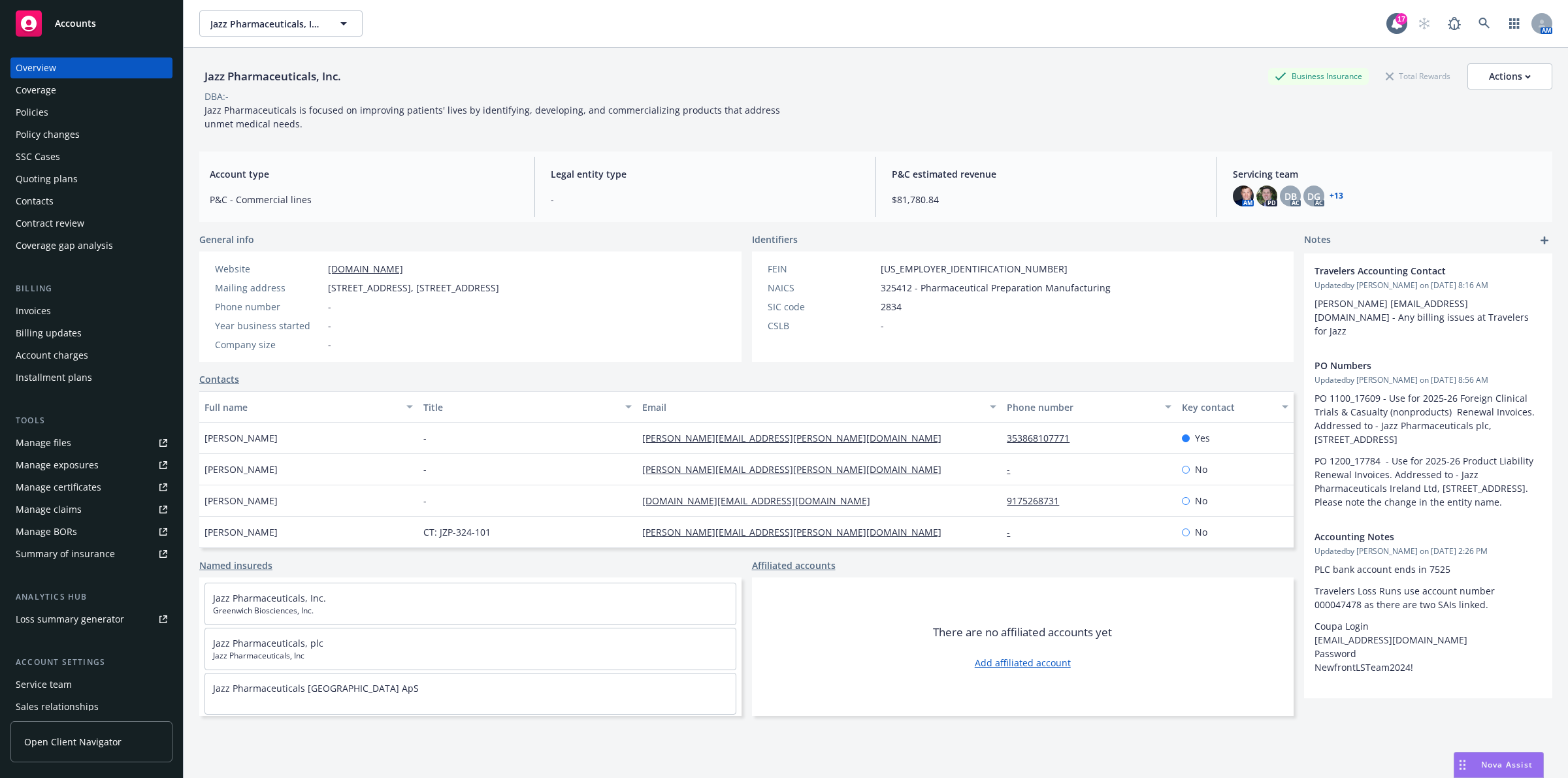
click at [64, 112] on div "Policies" at bounding box center [91, 113] width 152 height 21
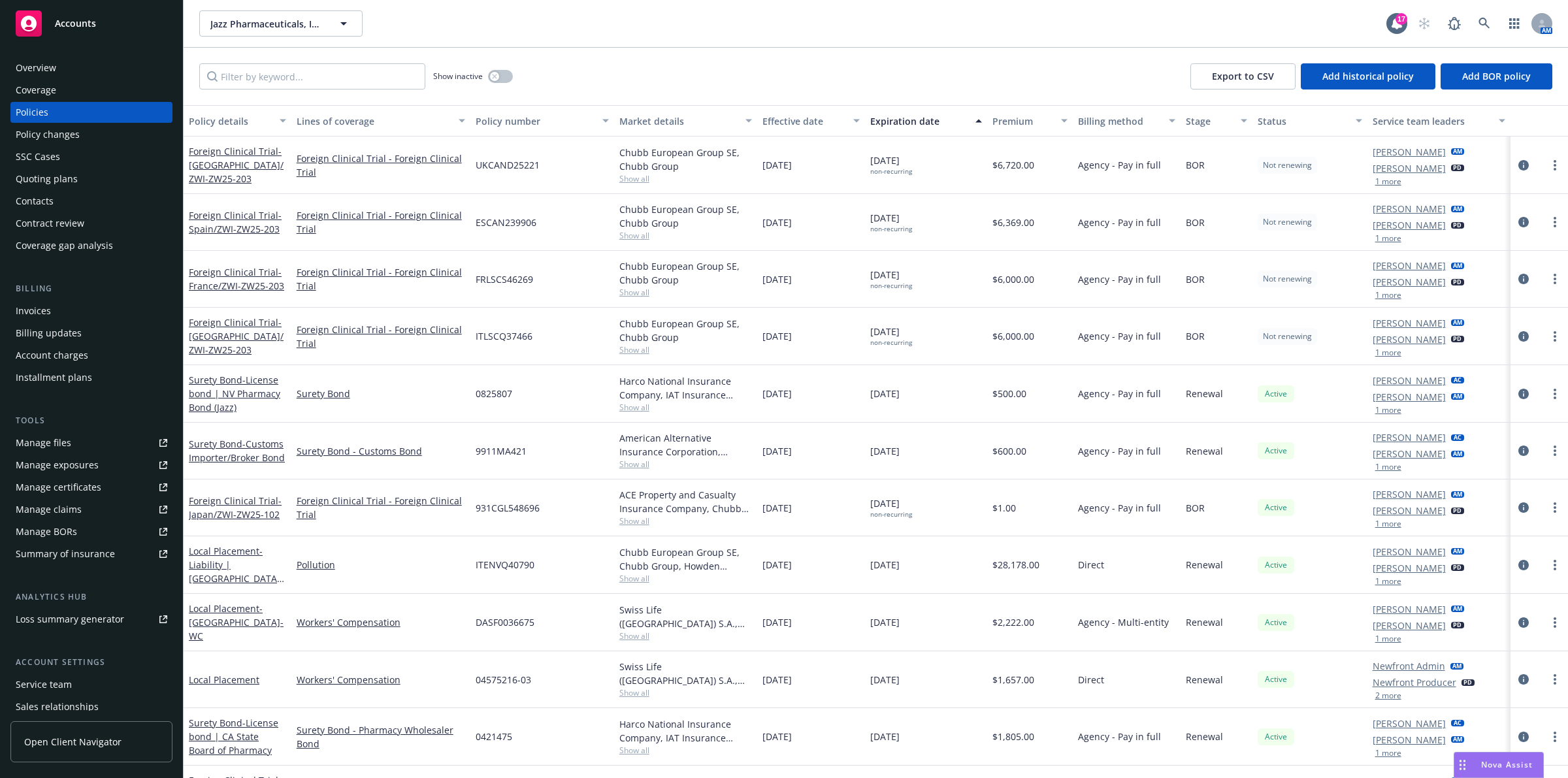
click at [1024, 119] on div "Premium" at bounding box center [1023, 121] width 62 height 14
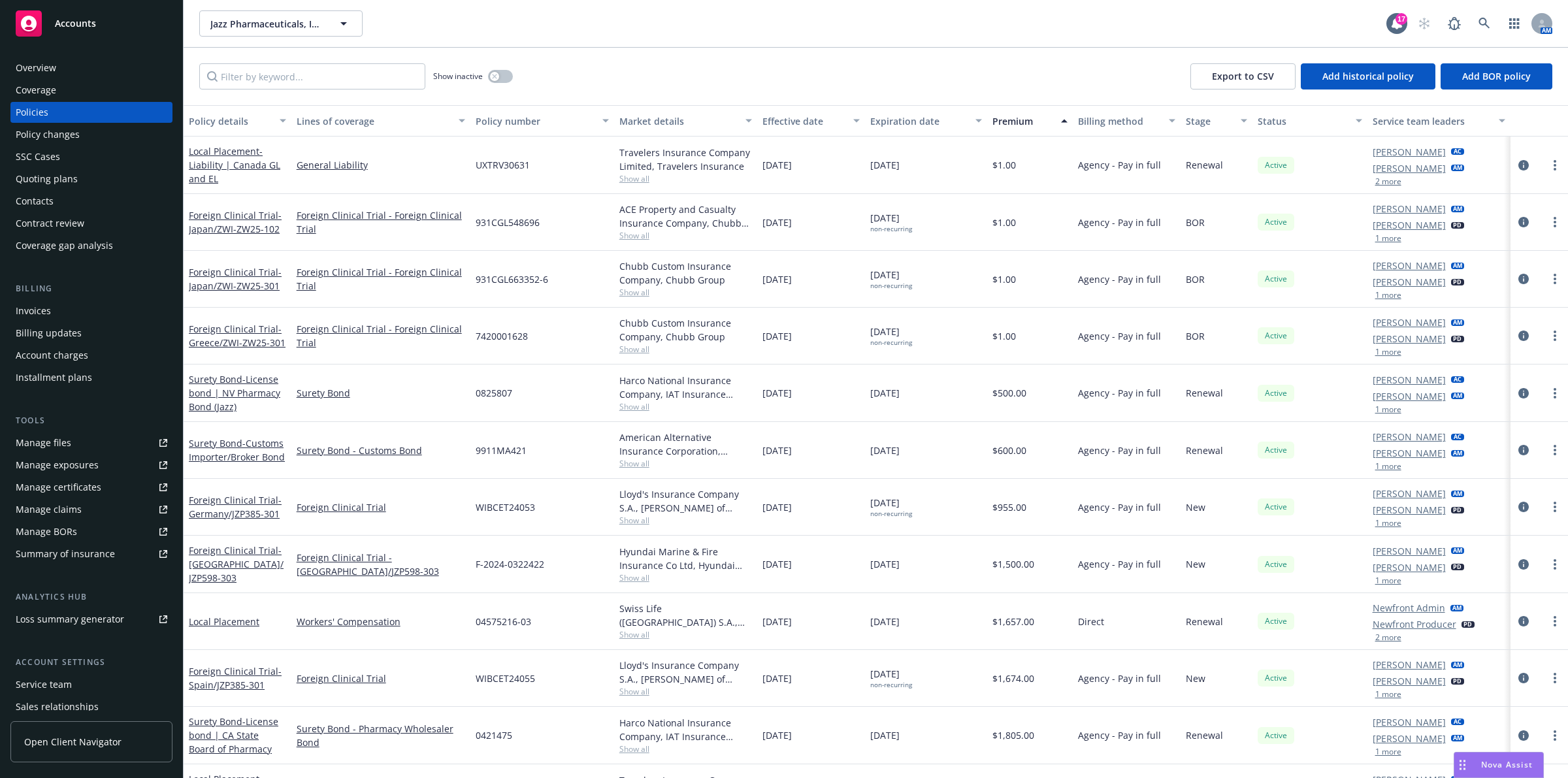
click at [1022, 121] on div "Premium" at bounding box center [1023, 121] width 62 height 14
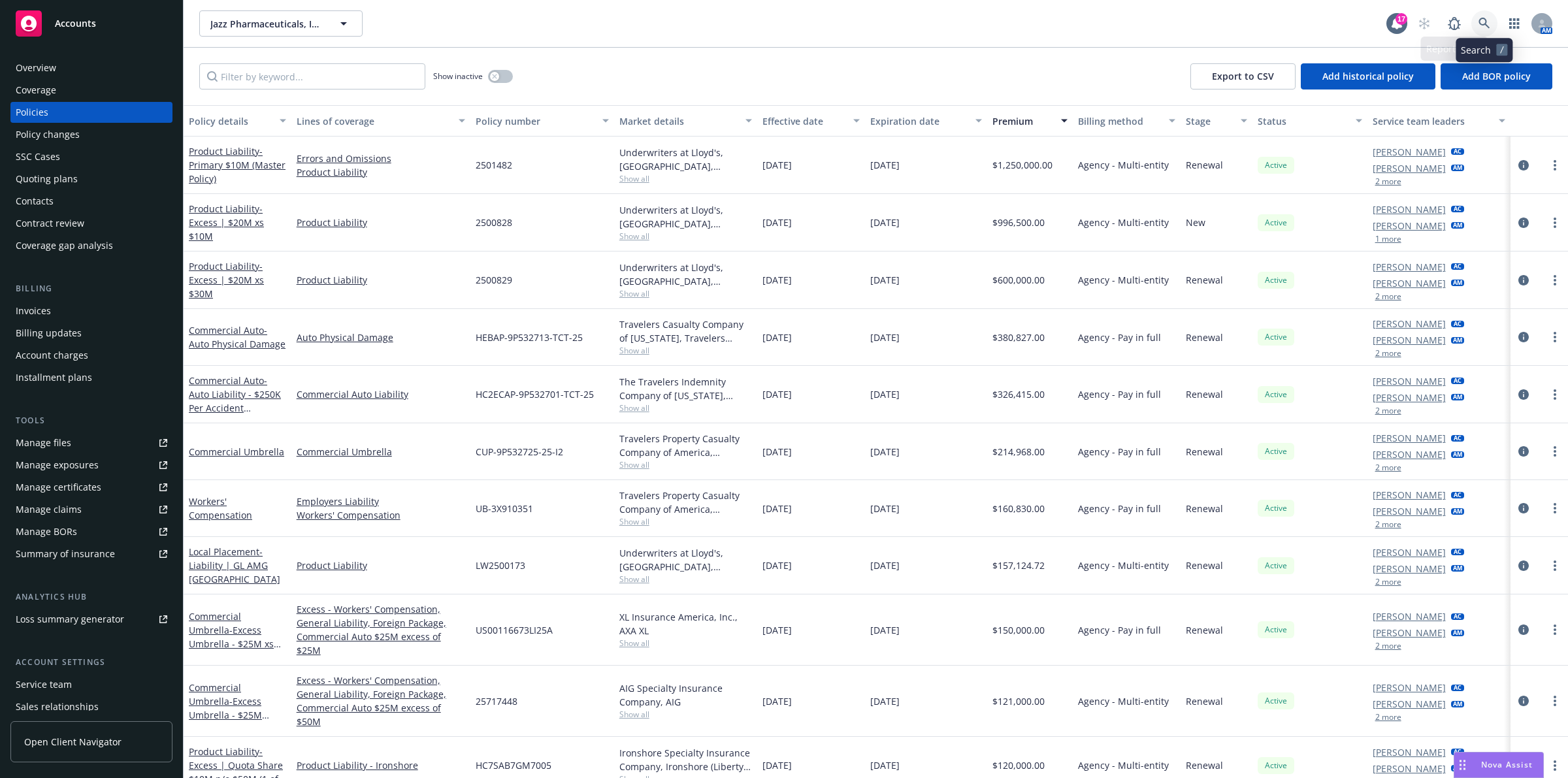
click at [1484, 18] on icon at bounding box center [1484, 24] width 12 height 12
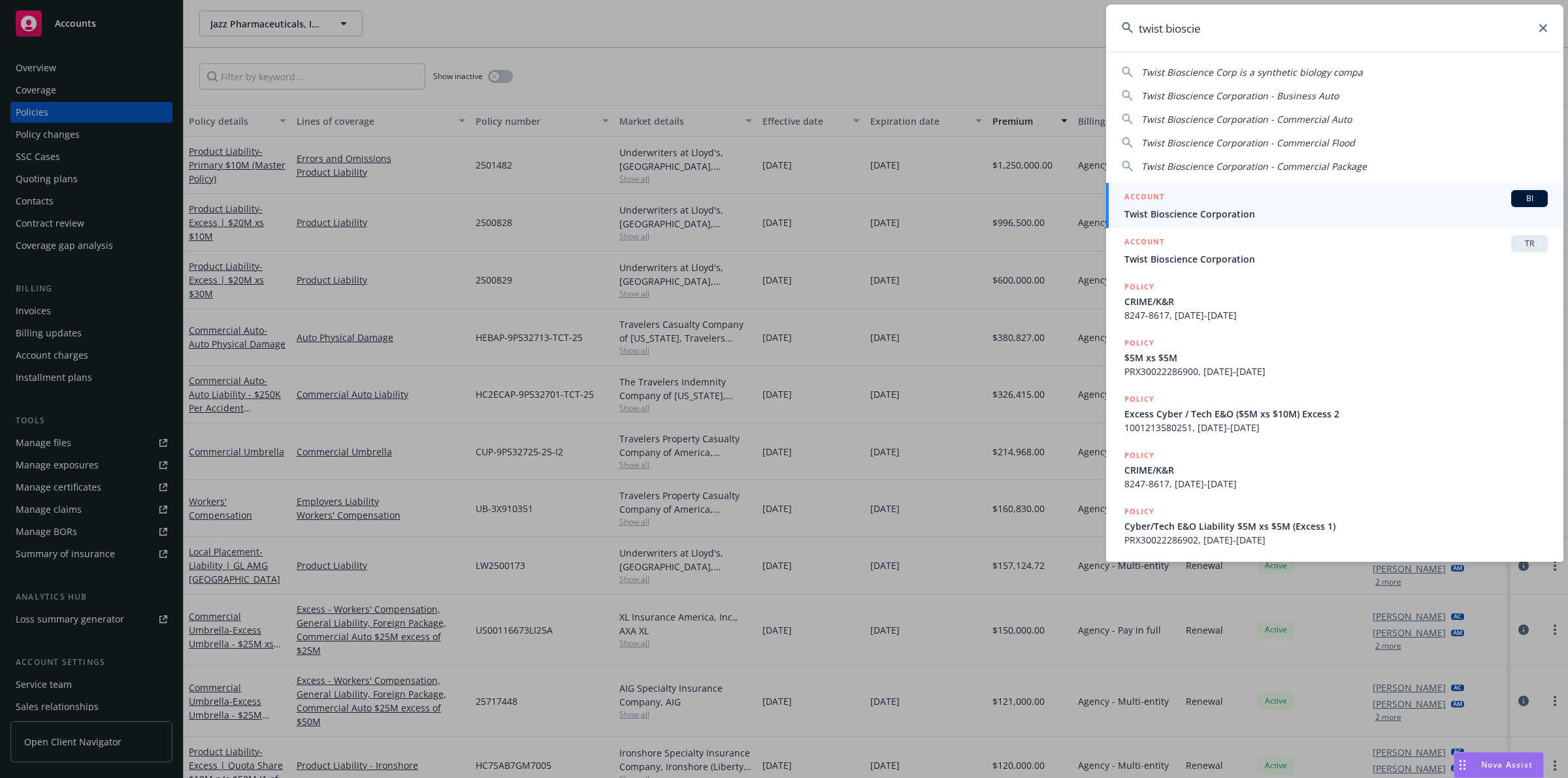
type input "twist bioscie"
click at [1313, 201] on div "ACCOUNT BI" at bounding box center [1336, 199] width 424 height 17
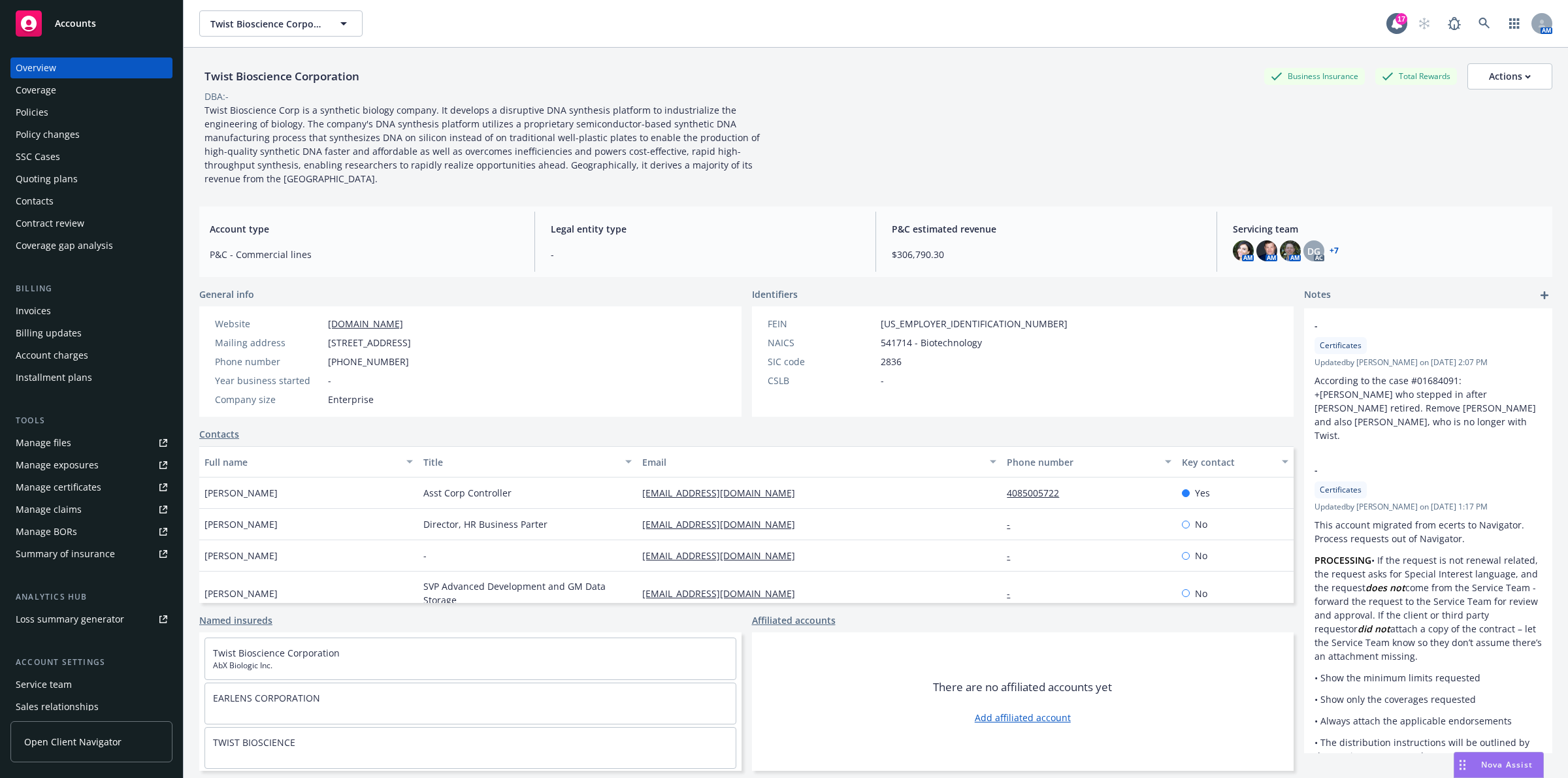
click at [109, 115] on div "Policies" at bounding box center [91, 113] width 152 height 21
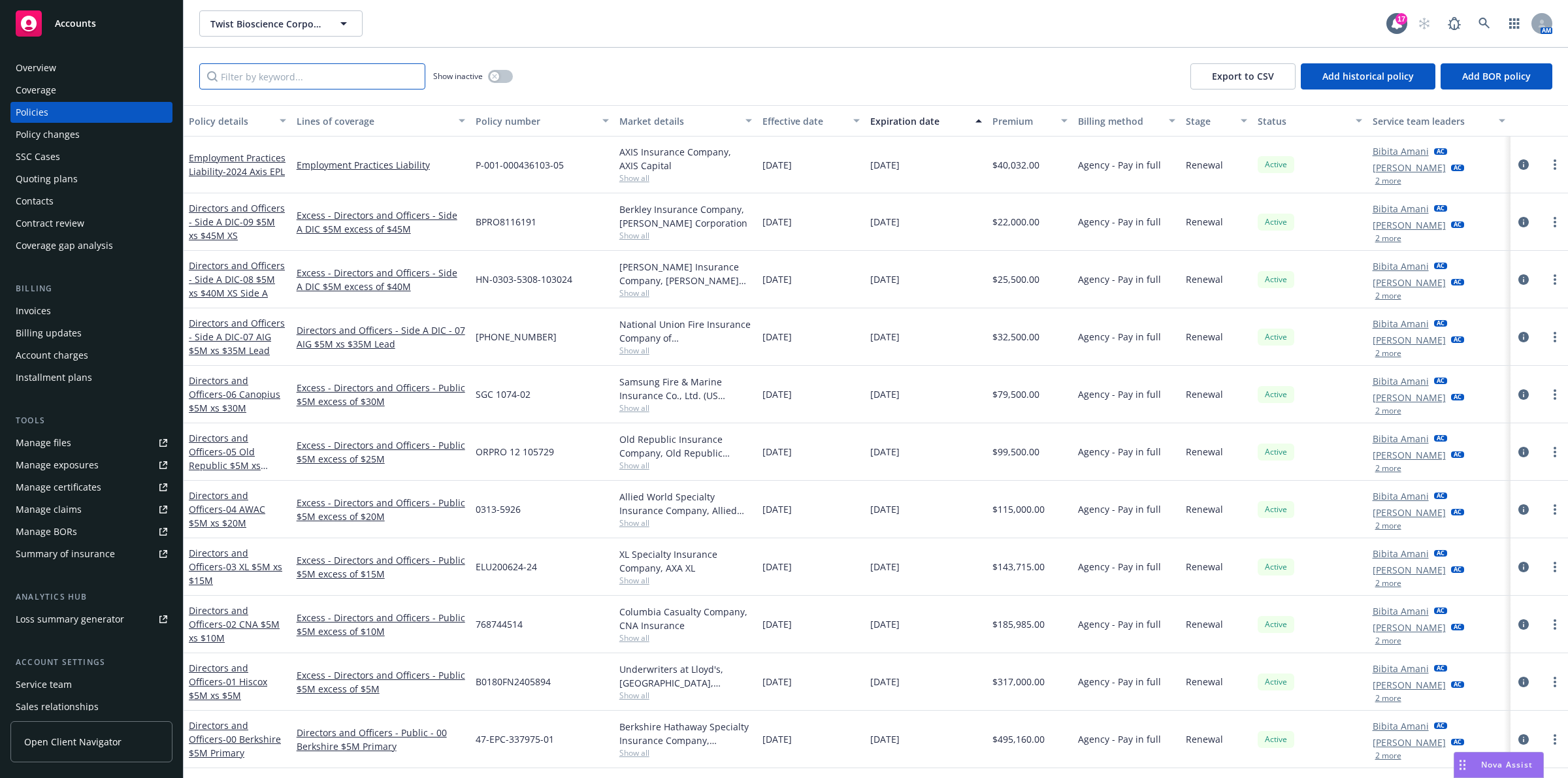
click at [337, 82] on input "Filter by keyword..." at bounding box center [312, 76] width 226 height 26
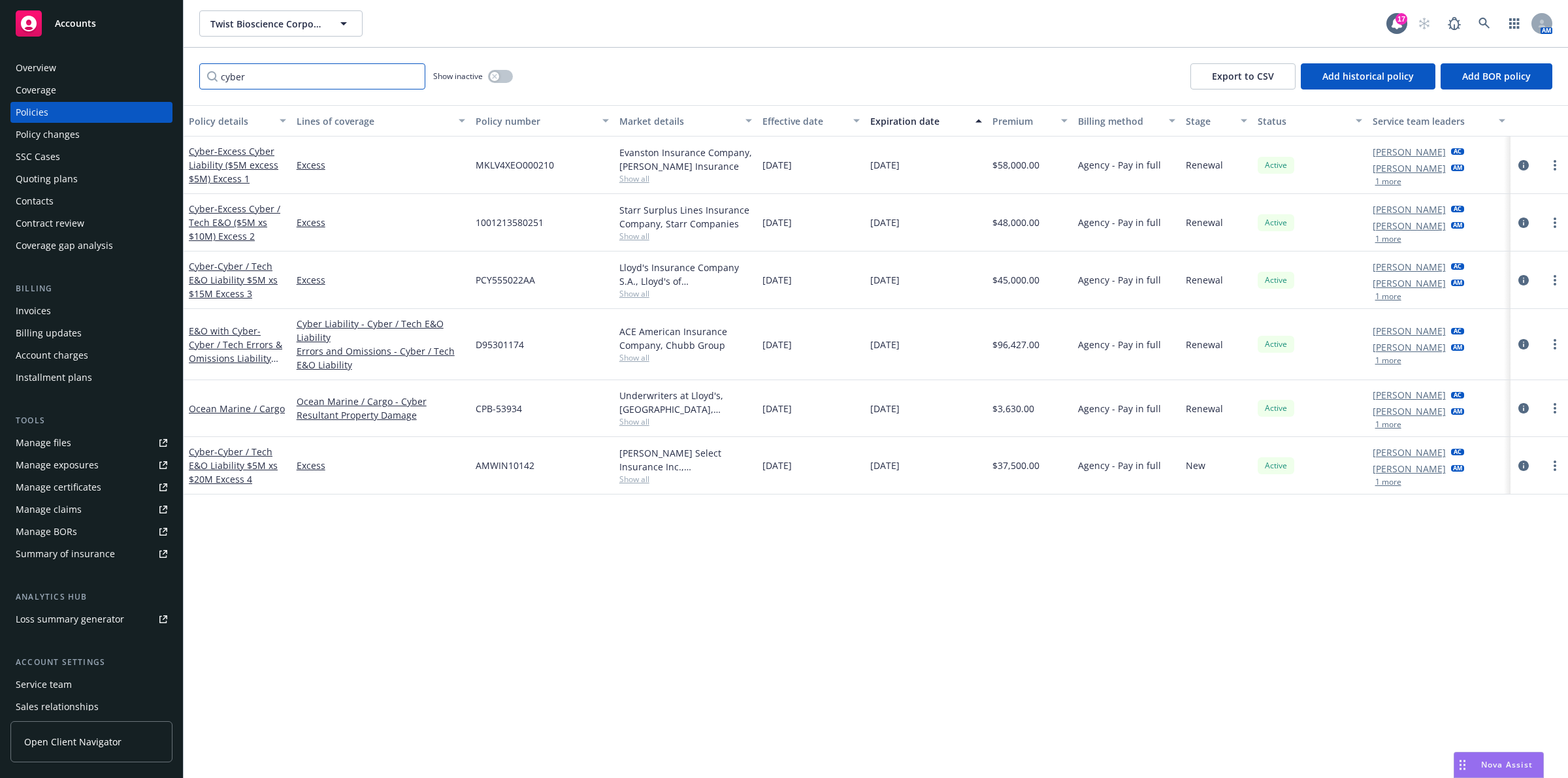
type input "cyber"
click at [1482, 22] on icon at bounding box center [1484, 24] width 12 height 12
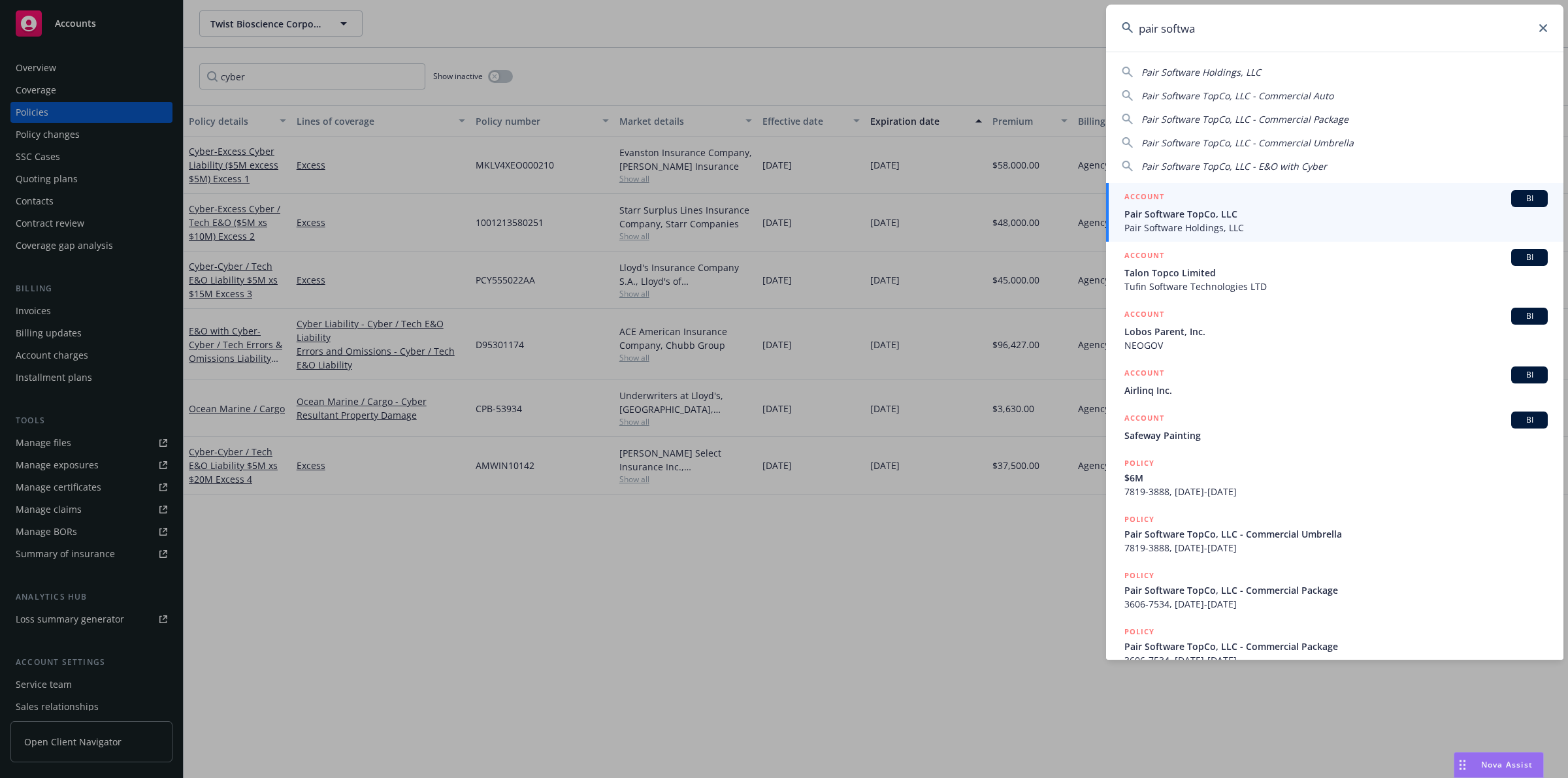
type input "pair softwa"
click at [1255, 207] on span "Pair Software TopCo, LLC" at bounding box center [1336, 213] width 424 height 14
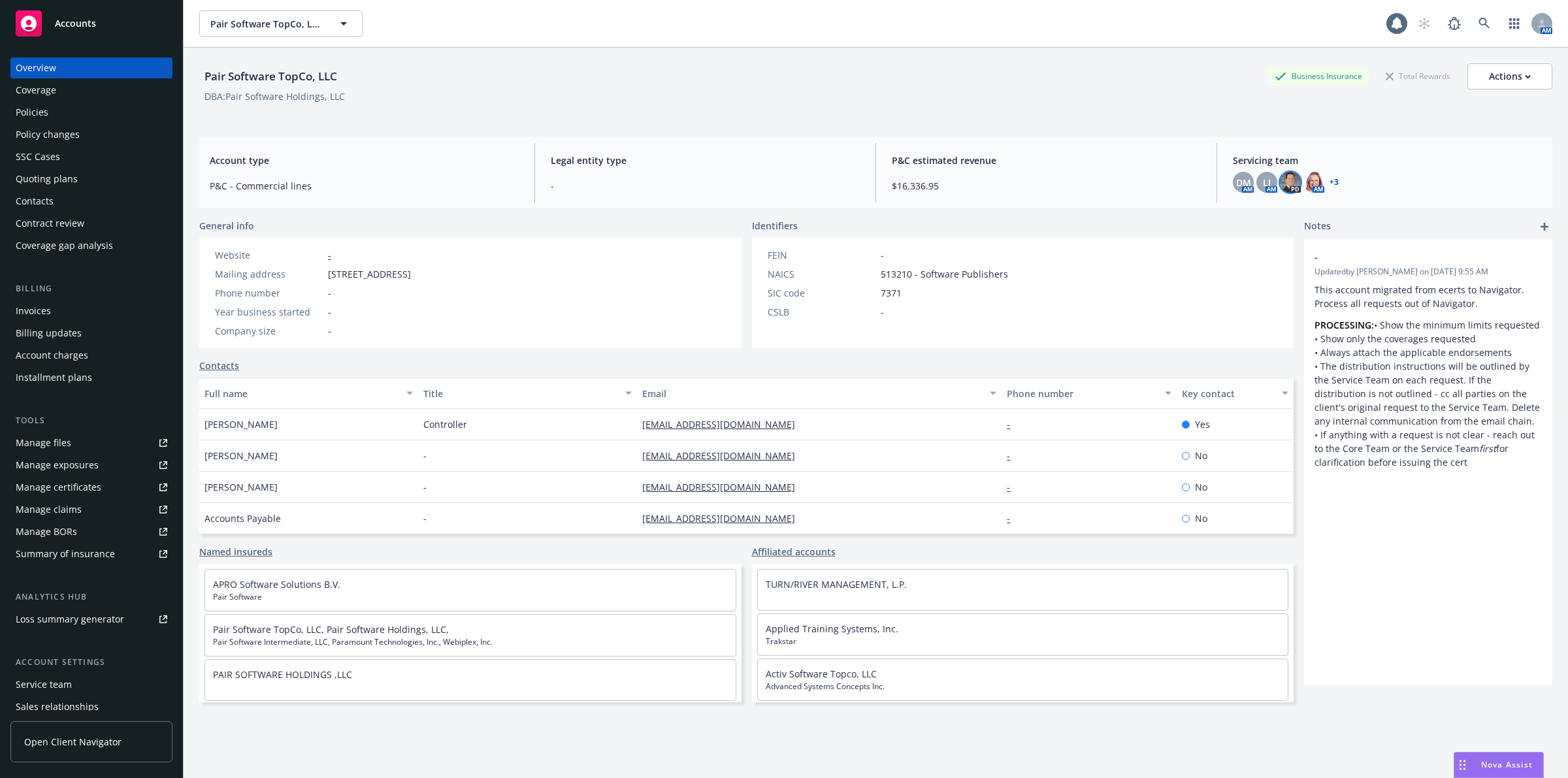
click at [1280, 187] on img at bounding box center [1290, 182] width 21 height 21
click at [1115, 152] on div "P&C estimated revenue $16,336.95" at bounding box center [1046, 173] width 330 height 60
click at [54, 114] on div "Policies" at bounding box center [91, 113] width 152 height 21
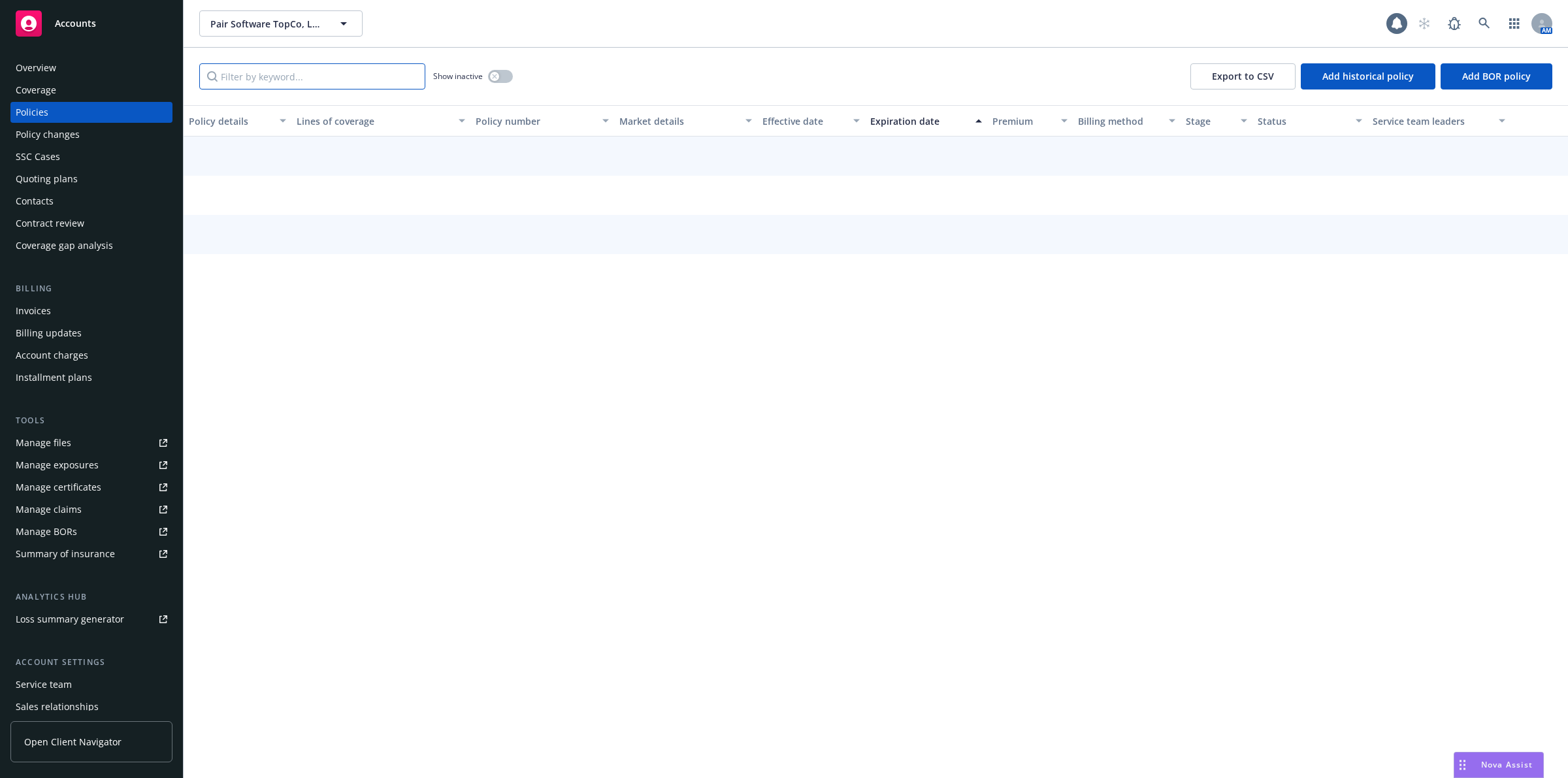
click at [350, 72] on input "Filter by keyword..." at bounding box center [312, 76] width 226 height 26
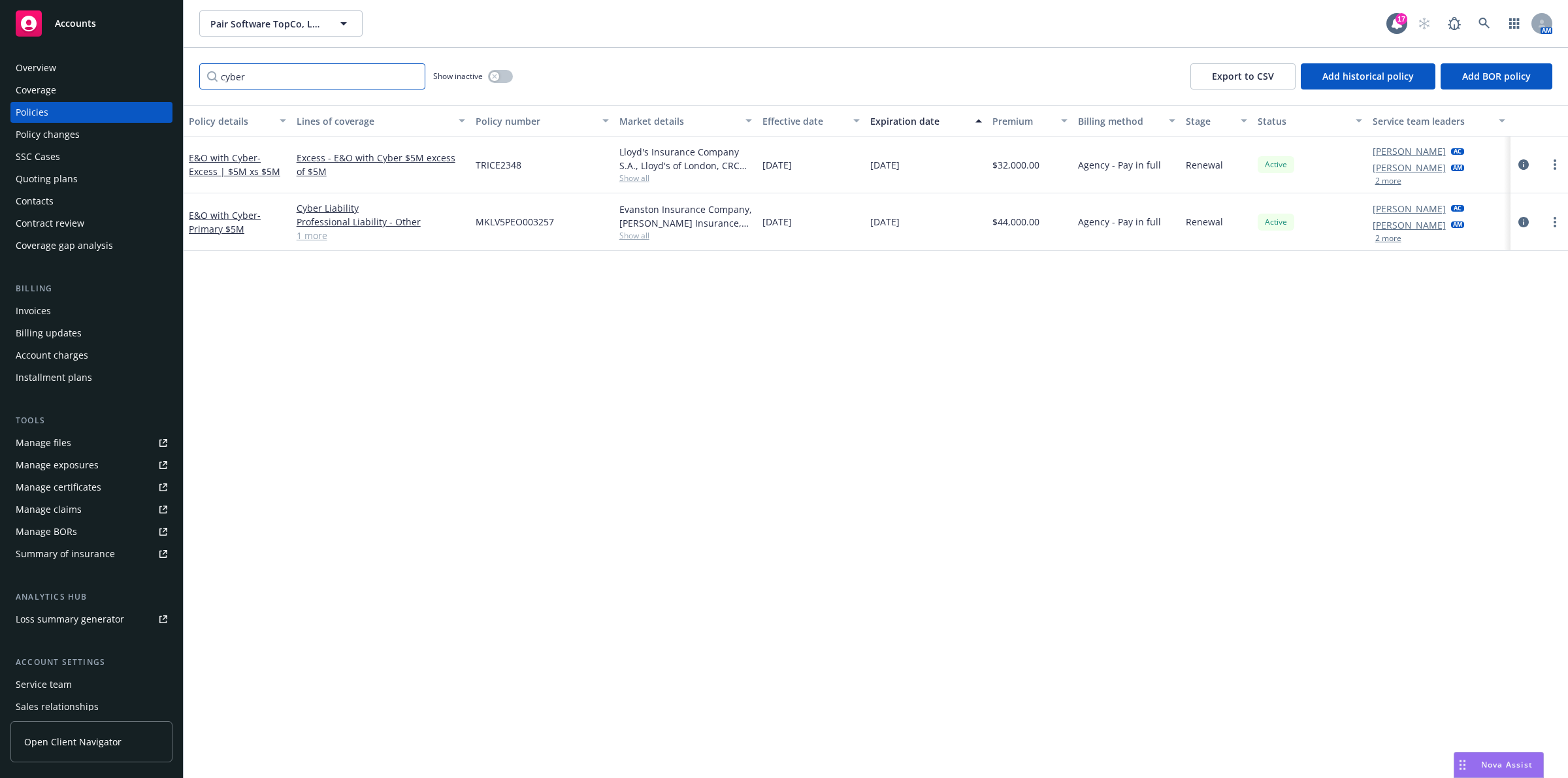
type input "cyber"
click at [589, 480] on div "Policy details Lines of coverage Policy number Market details Effective date Ex…" at bounding box center [876, 441] width 1384 height 673
click at [224, 229] on span "- Primary $5M" at bounding box center [225, 221] width 72 height 26
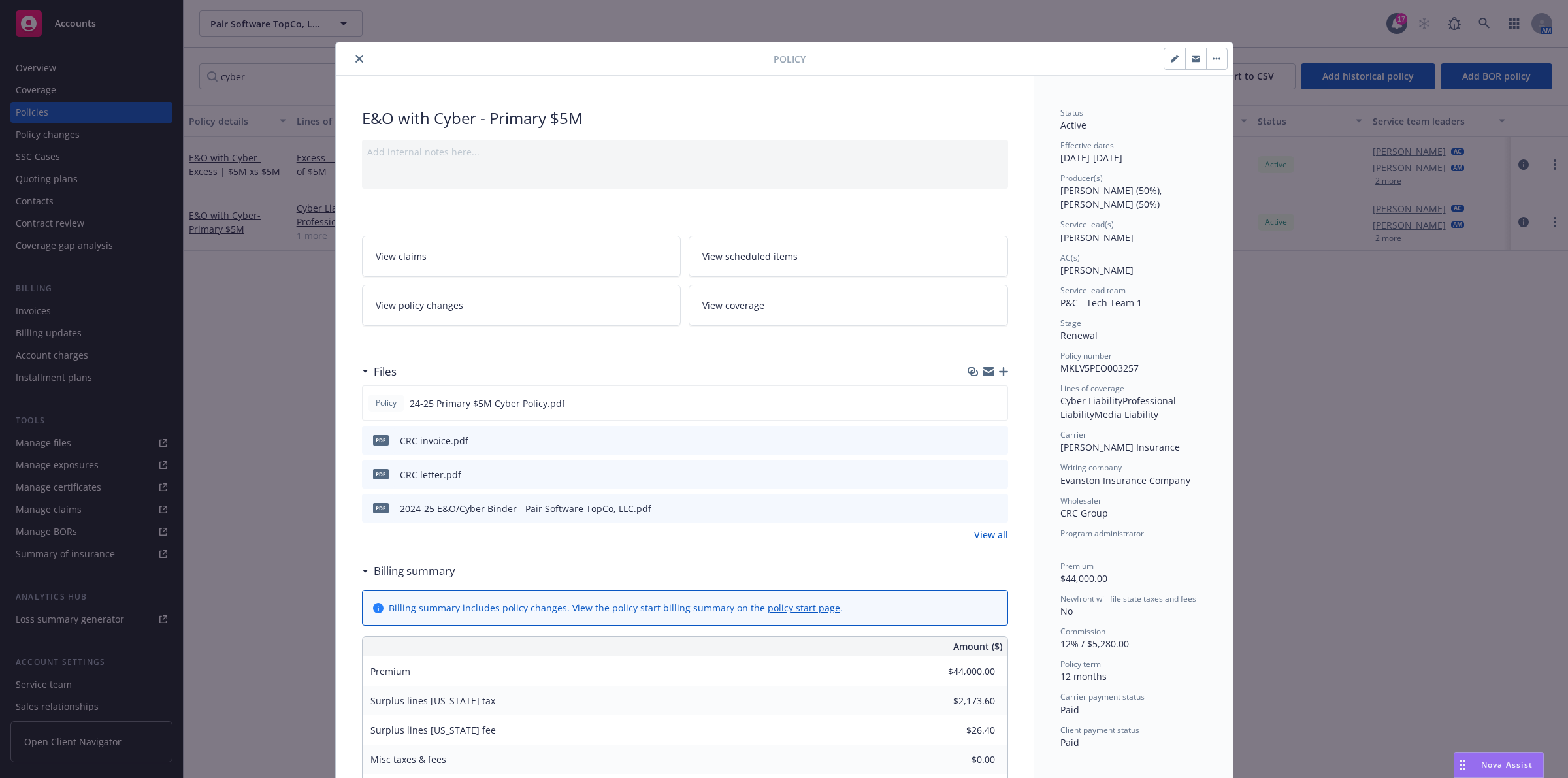
click at [351, 64] on button "close" at bounding box center [359, 59] width 16 height 16
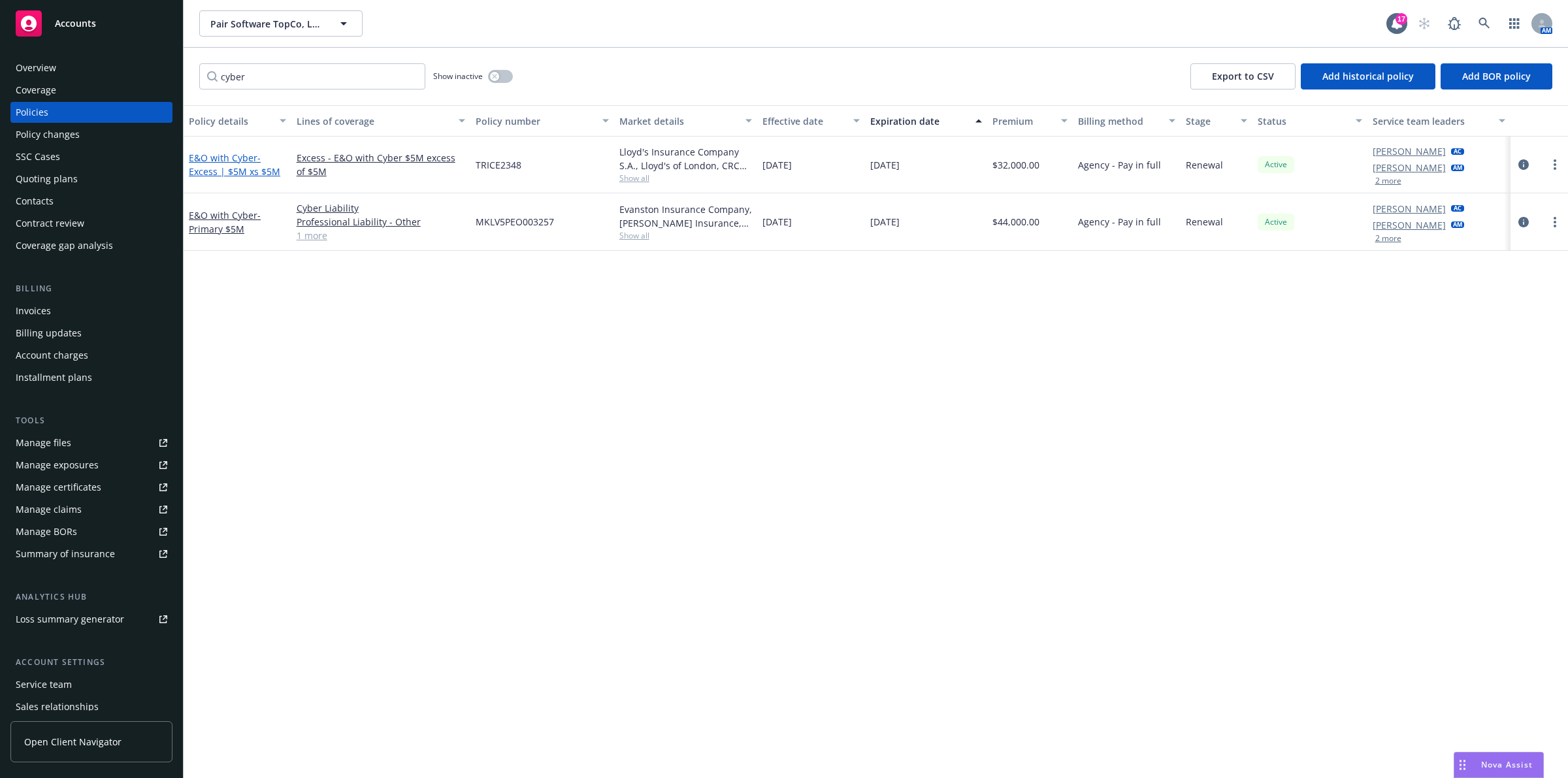
click at [227, 176] on span "- Excess | $5M xs $5M" at bounding box center [235, 164] width 91 height 26
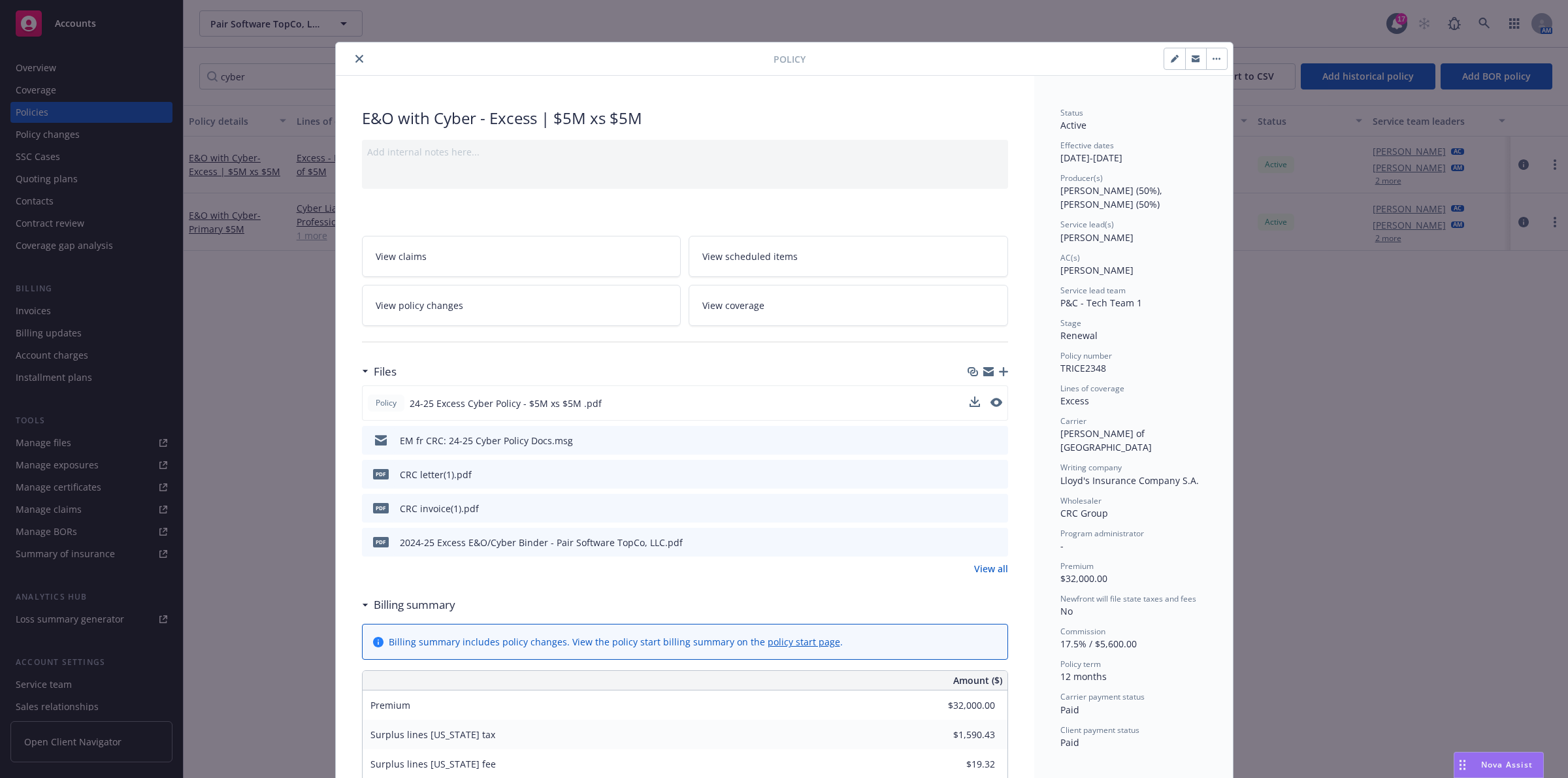
click at [995, 399] on div "Policy 24-25 Excess Cyber Policy - $5M xs $5M .pdf" at bounding box center [685, 402] width 646 height 35
click at [995, 402] on button "preview file" at bounding box center [995, 402] width 15 height 12
click at [357, 61] on button "close" at bounding box center [359, 59] width 16 height 16
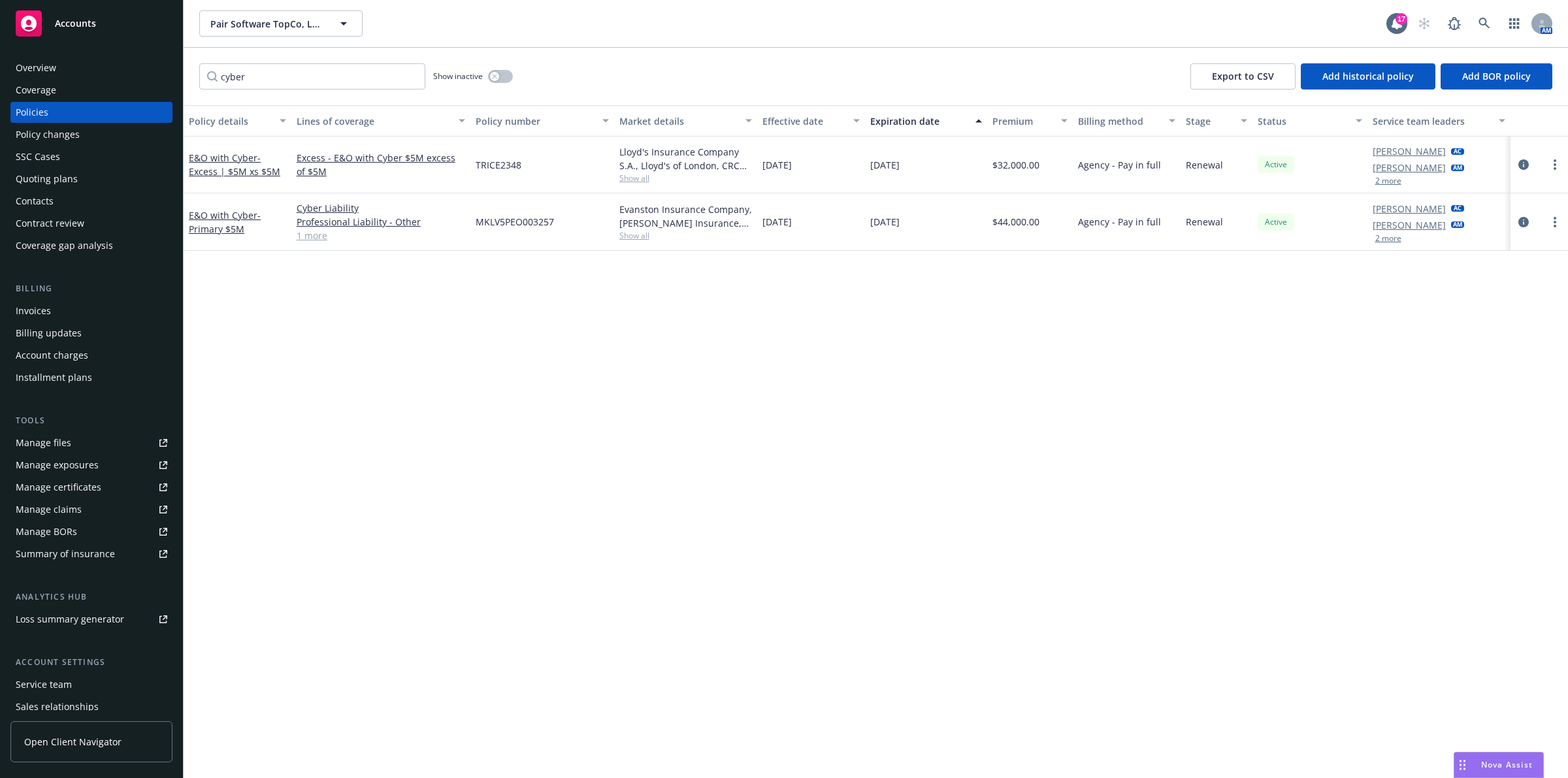
click at [90, 61] on div "Overview" at bounding box center [91, 68] width 152 height 21
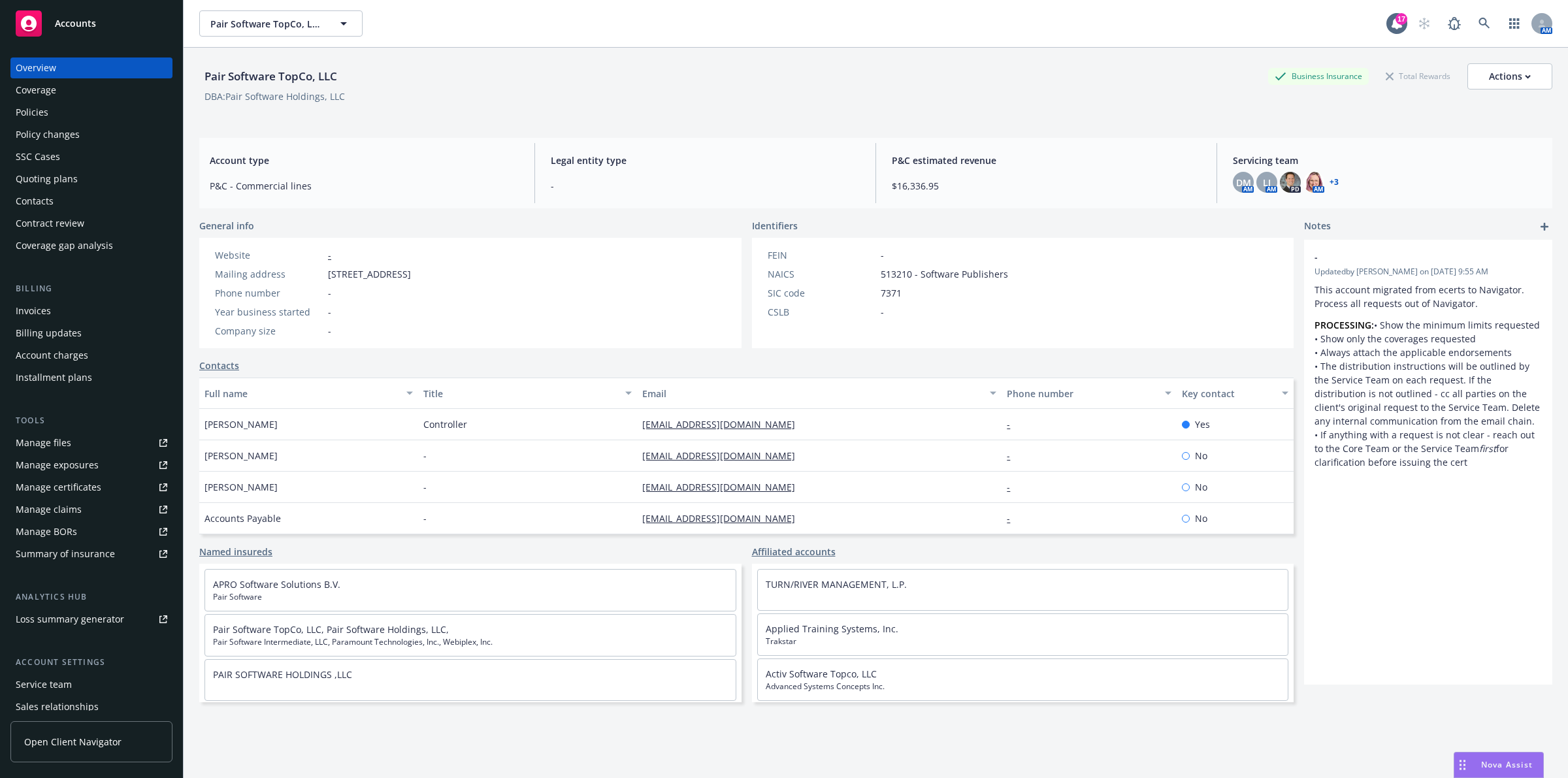
click at [1097, 91] on div "DBA: Pair Software Holdings, LLC" at bounding box center [876, 96] width 1353 height 14
click at [1478, 20] on icon at bounding box center [1484, 23] width 11 height 11
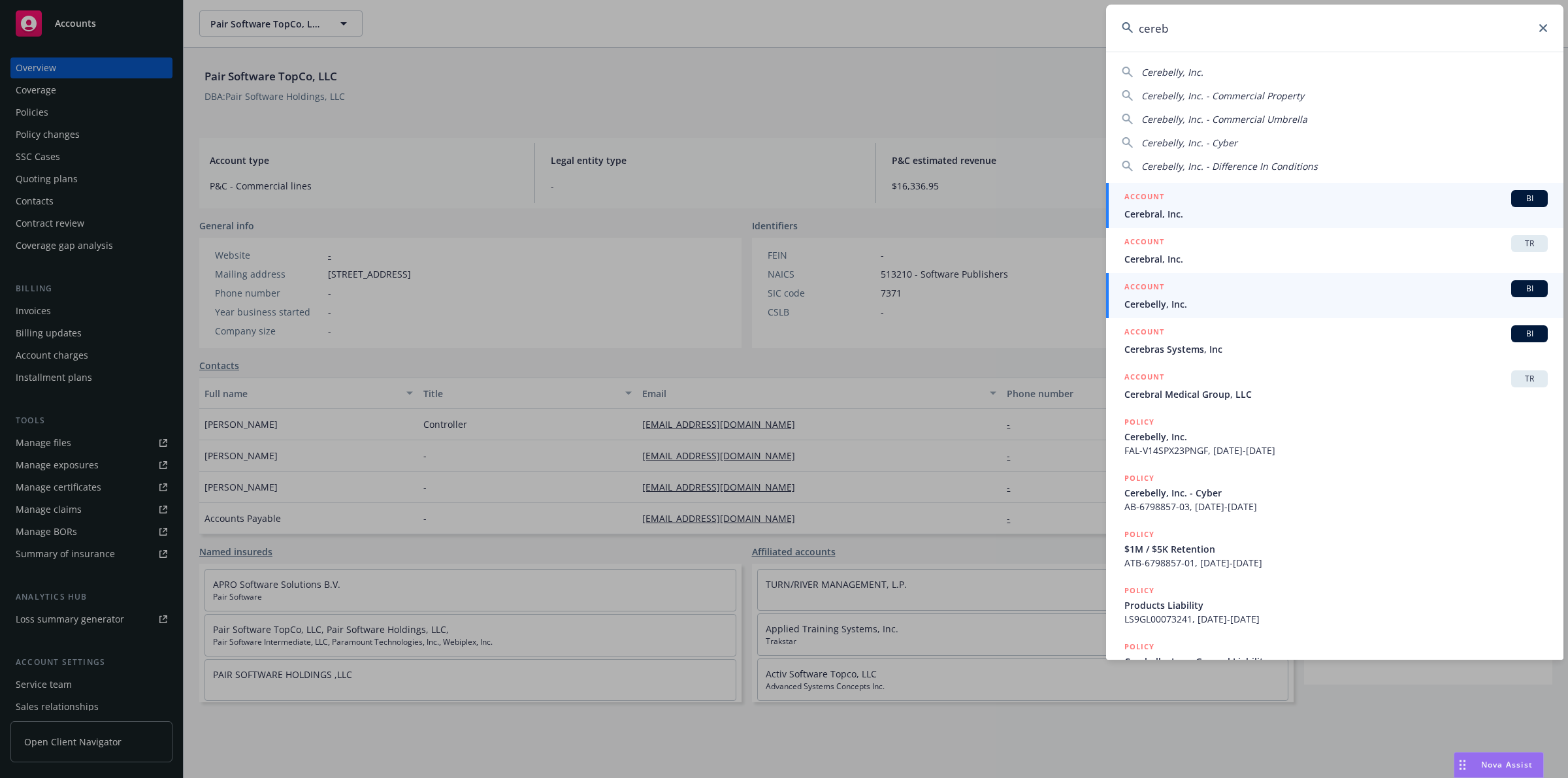
type input "cereb"
click at [1292, 292] on div "ACCOUNT BI" at bounding box center [1336, 289] width 424 height 17
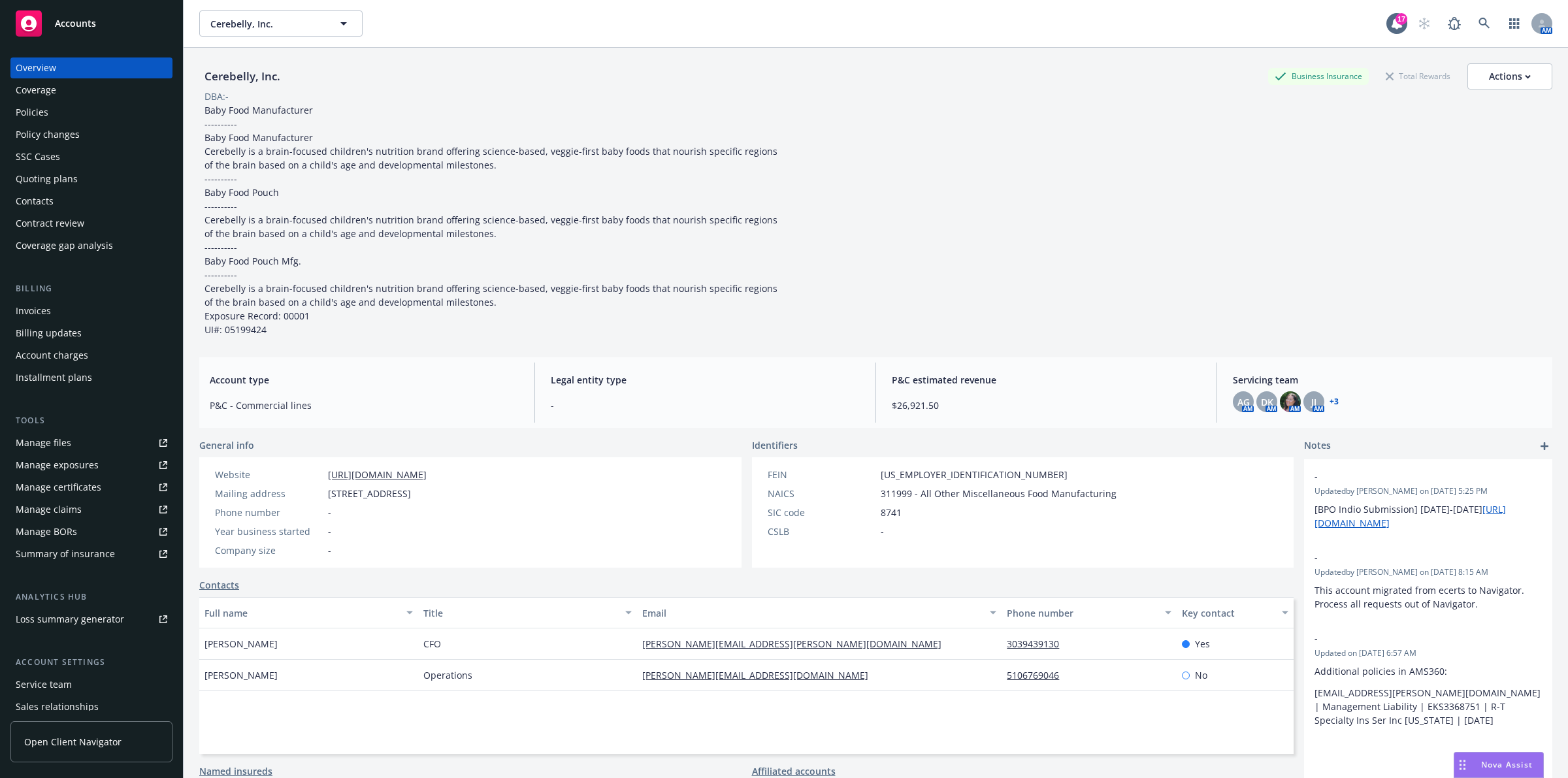
click at [61, 116] on div "Policies" at bounding box center [91, 113] width 152 height 21
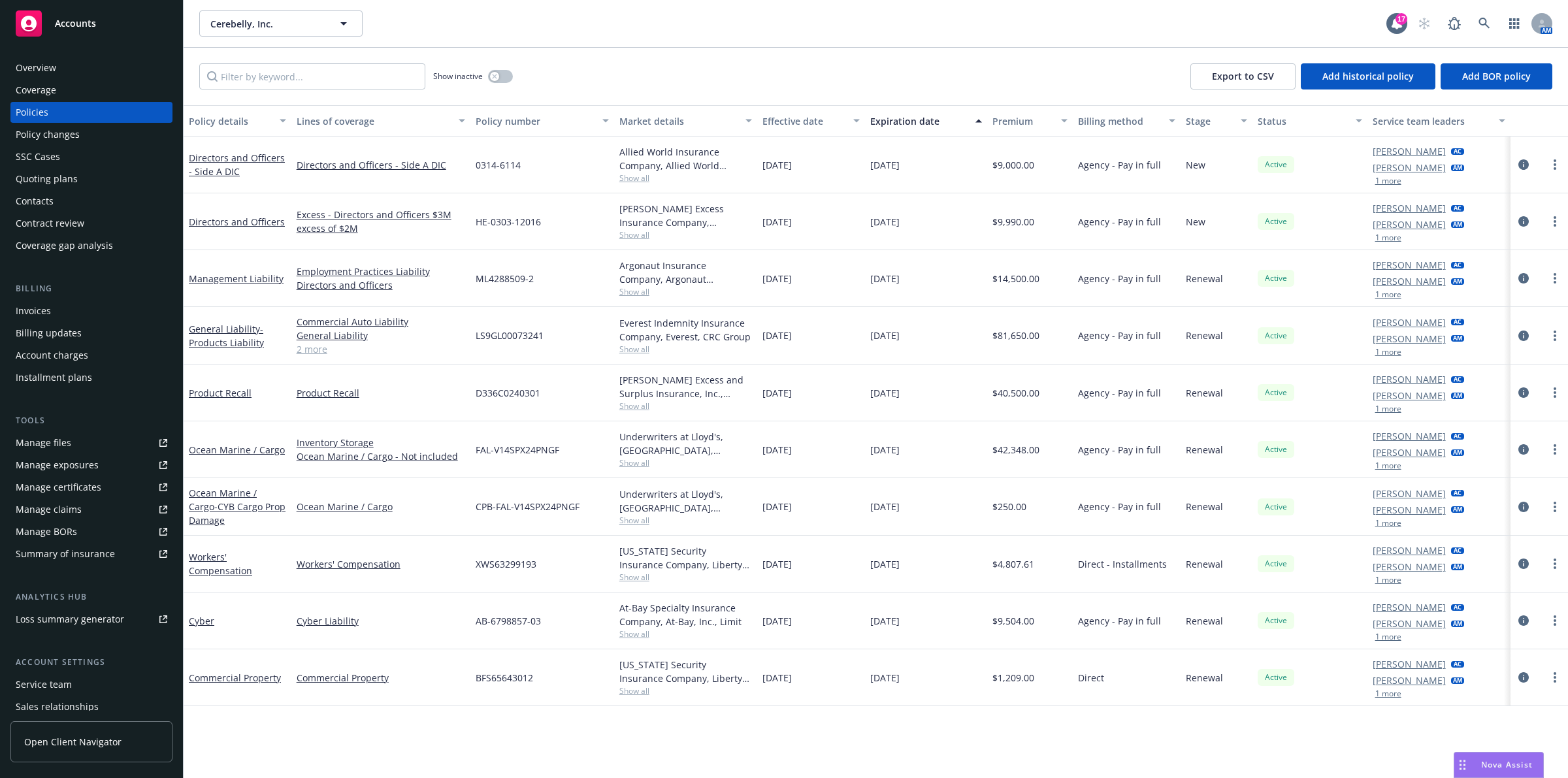
click at [50, 455] on div "Manage exposures" at bounding box center [57, 465] width 83 height 21
click at [38, 444] on div "Manage files" at bounding box center [44, 443] width 56 height 21
click at [62, 62] on div "Overview" at bounding box center [91, 68] width 152 height 21
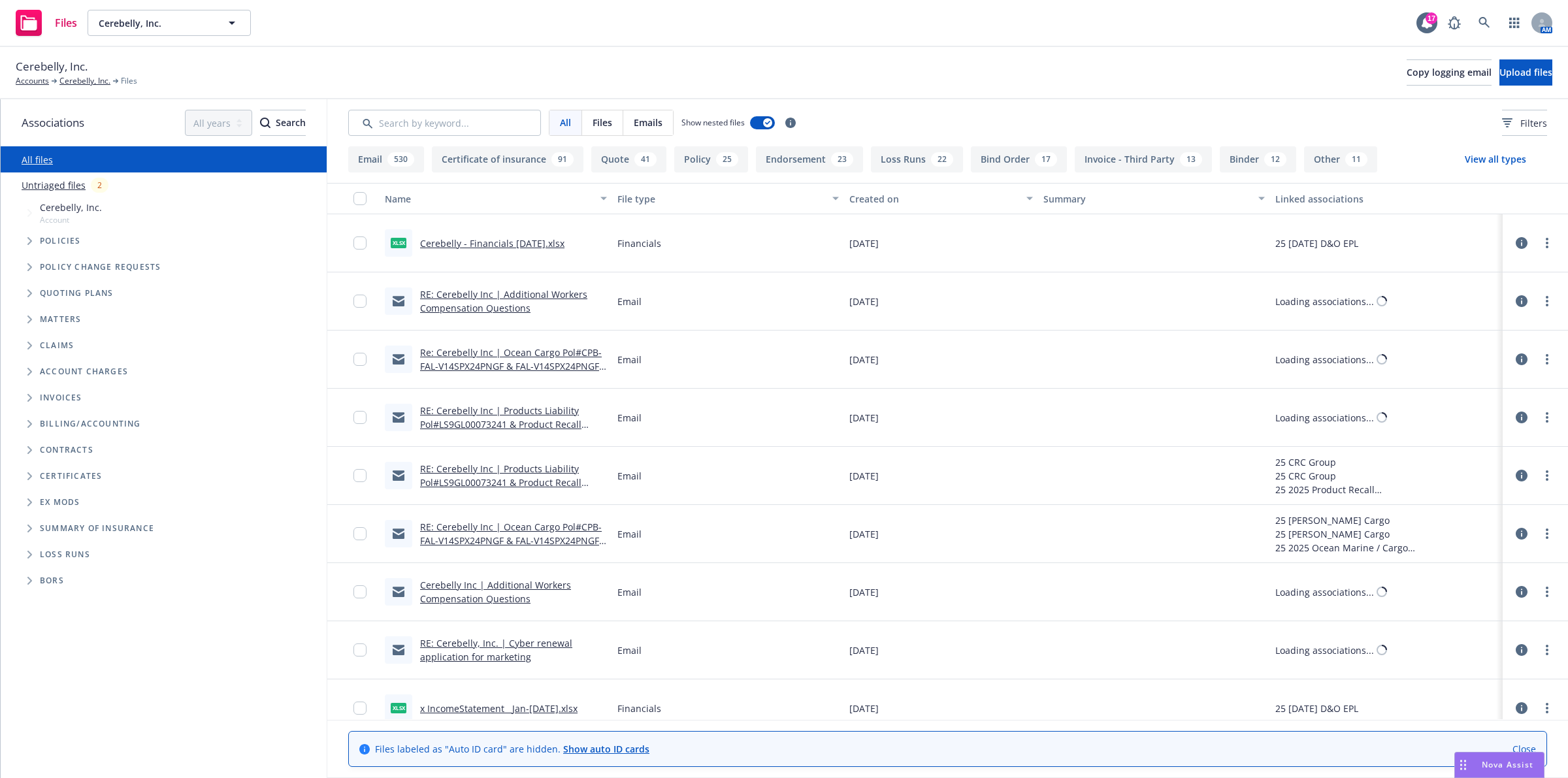
click at [909, 160] on button "Loss Runs 22" at bounding box center [917, 159] width 92 height 26
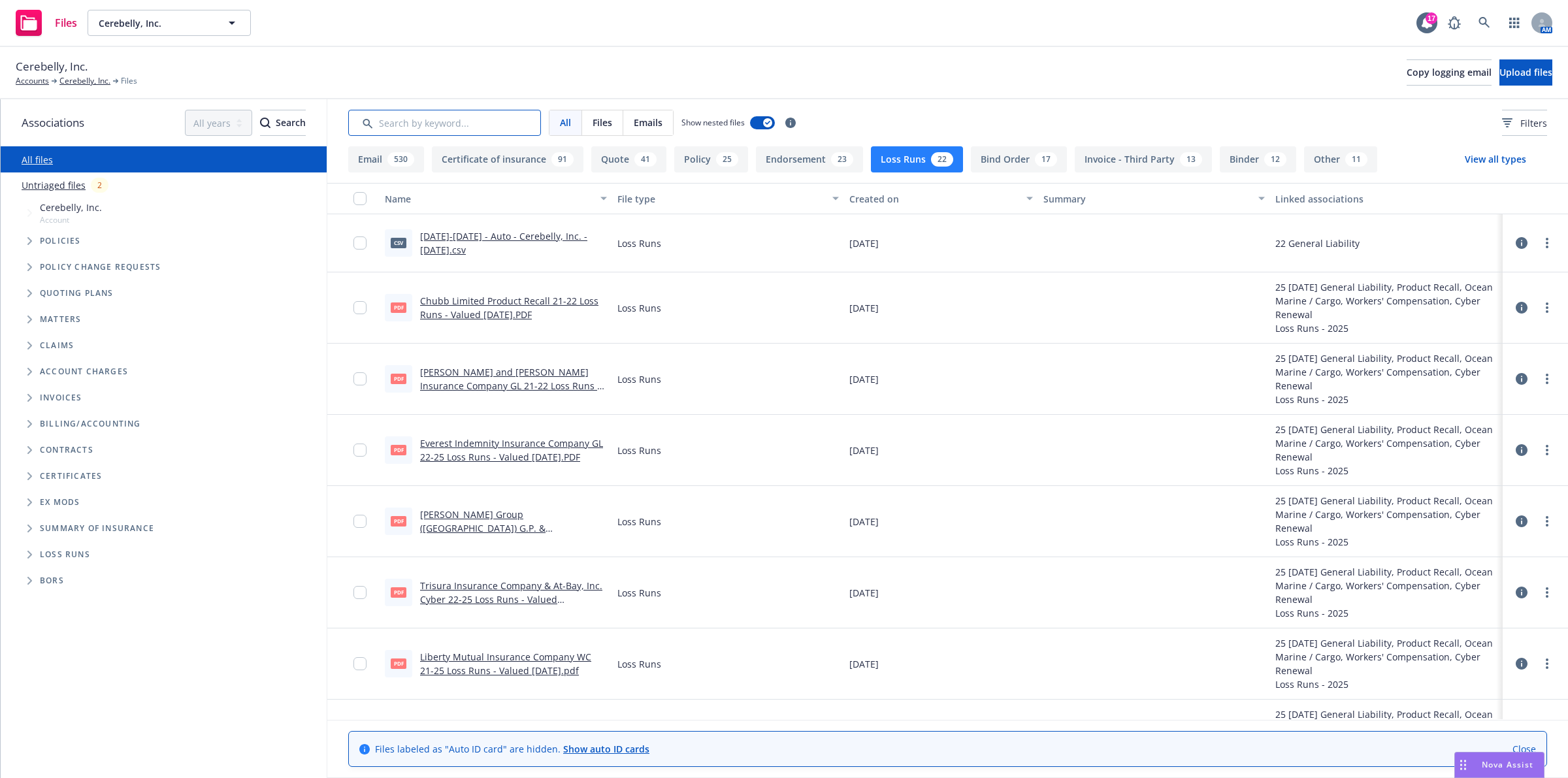
click at [477, 133] on input "Search by keyword..." at bounding box center [444, 123] width 193 height 26
click at [474, 126] on input "Search by keyword..." at bounding box center [444, 123] width 193 height 26
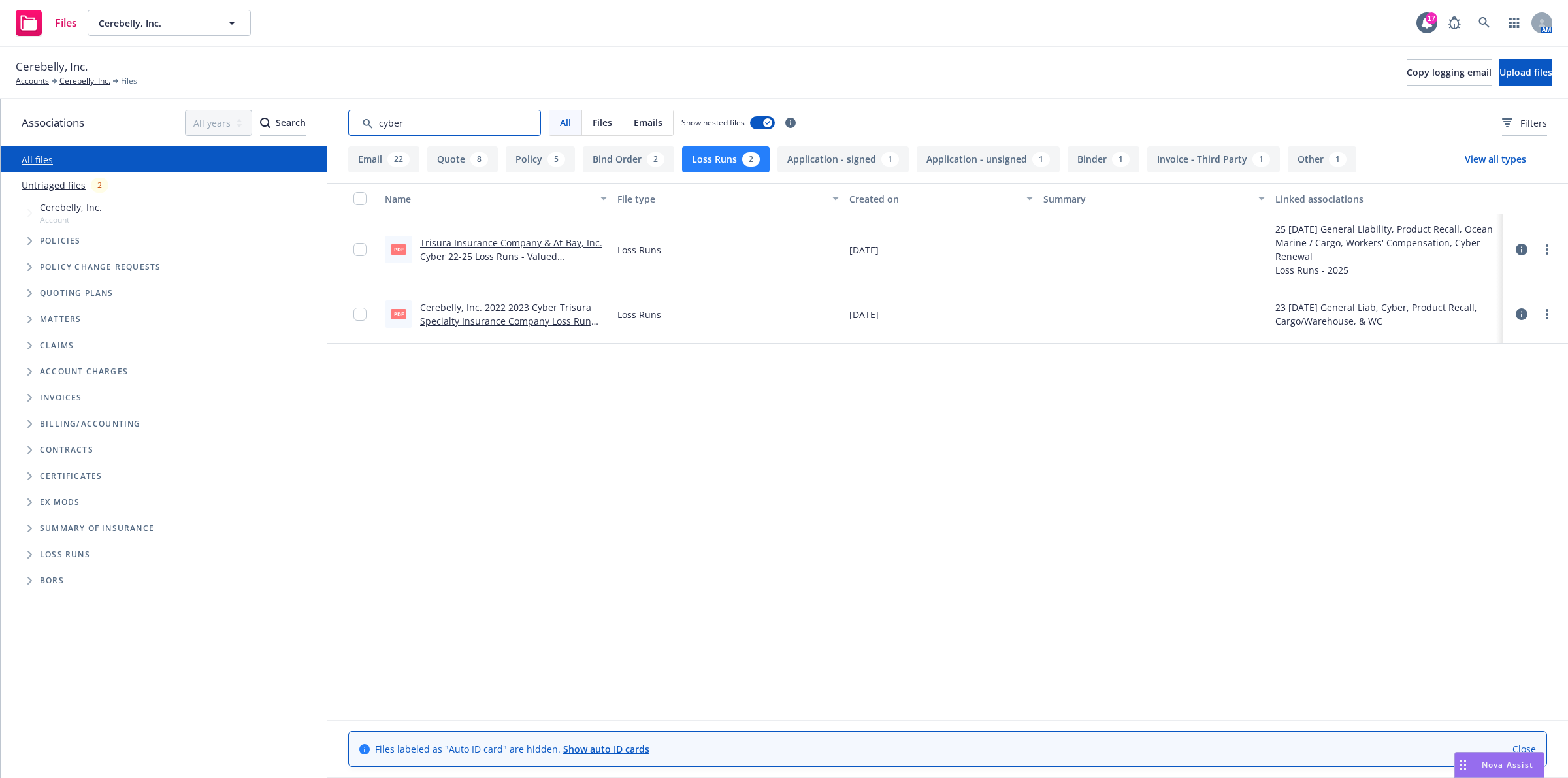
type input "cyber"
click at [808, 529] on div "Name File type Created on Summary Linked associations pdf Trisura Insurance Com…" at bounding box center [947, 451] width 1240 height 536
click at [471, 255] on link "Trisura Insurance Company & At-Bay, Inc. Cyber 22-25 Loss Runs - Valued 06-17-2…" at bounding box center [511, 256] width 182 height 40
click at [739, 402] on div "Name File type Created on Summary Linked associations pdf Trisura Insurance Com…" at bounding box center [947, 451] width 1240 height 536
